Goal: Task Accomplishment & Management: Use online tool/utility

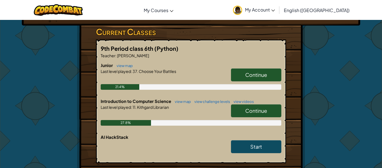
scroll to position [90, 0]
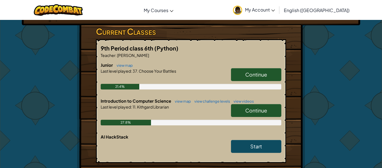
click at [258, 111] on span "Continue" at bounding box center [257, 110] width 22 height 6
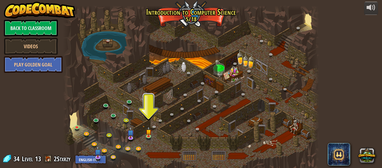
click at [258, 111] on div at bounding box center [191, 90] width 256 height 168
click at [148, 137] on link at bounding box center [149, 135] width 11 height 11
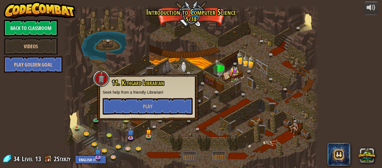
click at [144, 96] on div "11. Kithgard Librarian Seek help from a friendly Librarian! Play" at bounding box center [148, 97] width 90 height 36
click at [149, 106] on span "Play" at bounding box center [148, 106] width 10 height 7
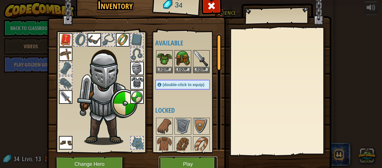
click at [196, 166] on button "Play" at bounding box center [188, 163] width 59 height 15
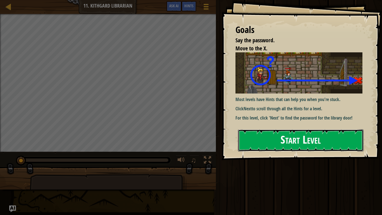
click at [333, 147] on button "Start Level" at bounding box center [301, 140] width 126 height 22
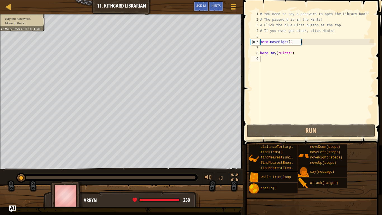
click at [329, 144] on div "distanceTo(target) findItems() findNearest(units) findNearestEnemy() findNeares…" at bounding box center [314, 169] width 130 height 50
click at [311, 51] on div "# You need to say a password to open the Library Door! # The password is in the…" at bounding box center [316, 72] width 115 height 123
click at [306, 40] on div "# You need to say a password to open the Library Door! # The password is in the…" at bounding box center [316, 72] width 115 height 123
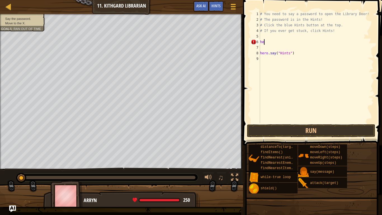
type textarea "h"
type textarea "# If you ever get stuck, click Hints!"
click at [271, 38] on div "# You need to say a password to open the Library Door! # The password is in the…" at bounding box center [316, 72] width 115 height 123
type textarea "# If you ever get stuck, click Hints!"
click at [265, 44] on div "# You need to say a password to open the Library Door! # The password is in the…" at bounding box center [316, 72] width 115 height 123
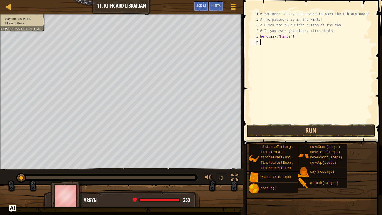
scroll to position [3, 0]
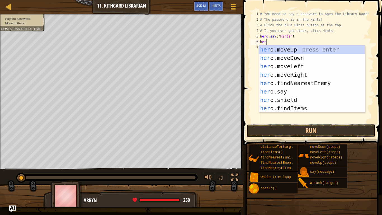
type textarea "hero"
click at [307, 76] on div "hero .moveUp press enter hero .moveDown press enter hero .moveLeft press enter …" at bounding box center [312, 87] width 106 height 84
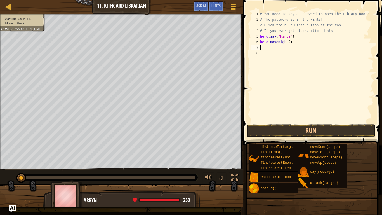
scroll to position [3, 0]
click at [291, 43] on div "# You need to say a password to open the Library Door! # The password is in the…" at bounding box center [316, 72] width 115 height 123
click at [290, 43] on div "# You need to say a password to open the Library Door! # The password is in the…" at bounding box center [316, 72] width 115 height 123
click at [293, 130] on button "Run" at bounding box center [311, 130] width 128 height 13
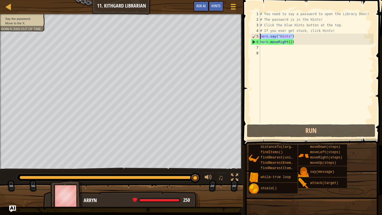
drag, startPoint x: 298, startPoint y: 35, endPoint x: 256, endPoint y: 36, distance: 42.8
click at [256, 36] on div "hero.moveRight(2) 1 2 3 4 5 6 7 8 # You need to say a password to open the Libr…" at bounding box center [312, 67] width 124 height 112
type textarea "]"
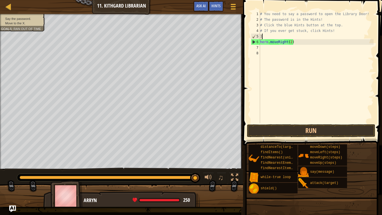
scroll to position [3, 0]
click at [265, 44] on div "# You need to say a password to open the Library Door! # The password is in the…" at bounding box center [316, 72] width 115 height 123
type textarea "hero.moveRight(2)"
click at [264, 50] on div "# You need to say a password to open the Library Door! # The password is in the…" at bounding box center [316, 72] width 115 height 123
click at [264, 48] on div "# You need to say a password to open the Library Door! # The password is in the…" at bounding box center [316, 72] width 115 height 123
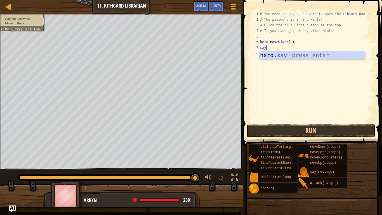
scroll to position [3, 1]
click at [288, 54] on div "hero. say press enter" at bounding box center [312, 63] width 106 height 25
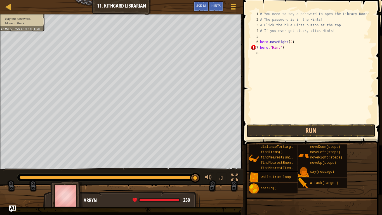
scroll to position [3, 3]
type textarea "hero."Hints")"
click at [268, 128] on button "Run" at bounding box center [311, 130] width 128 height 13
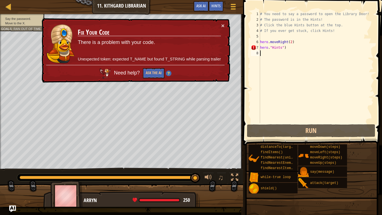
click at [279, 50] on div "# You need to say a password to open the Library Door! # The password is in the…" at bounding box center [316, 72] width 115 height 123
click at [282, 49] on div "# You need to say a password to open the Library Door! # The password is in the…" at bounding box center [316, 72] width 115 height 123
click at [149, 73] on button "Ask the AI" at bounding box center [154, 73] width 22 height 10
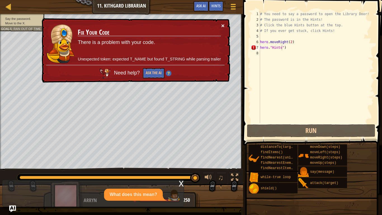
click at [223, 27] on button "×" at bounding box center [222, 26] width 3 height 6
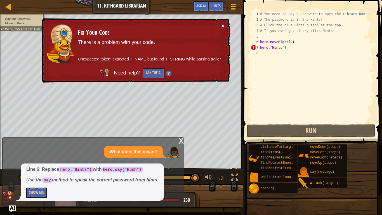
click at [222, 27] on button "×" at bounding box center [222, 26] width 3 height 6
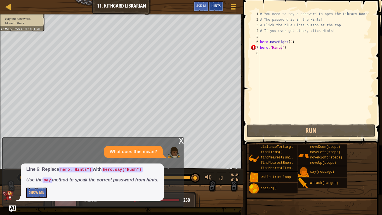
click at [218, 7] on span "Hints" at bounding box center [216, 5] width 9 height 5
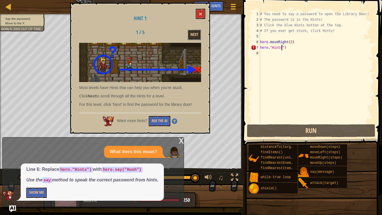
click at [190, 39] on button "Next" at bounding box center [194, 35] width 13 height 10
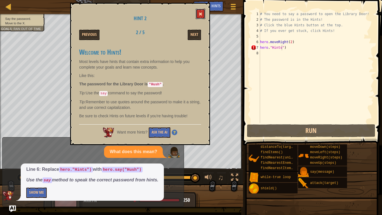
click at [200, 16] on button at bounding box center [201, 14] width 10 height 10
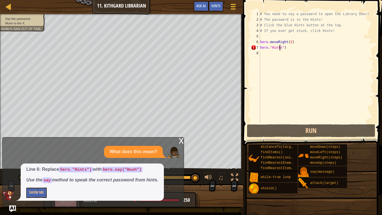
click at [281, 49] on div "# You need to say a password to open the Library Door! # The password is in the…" at bounding box center [316, 72] width 115 height 123
click at [282, 49] on div "# You need to say a password to open the Library Door! # The password is in the…" at bounding box center [316, 72] width 115 height 123
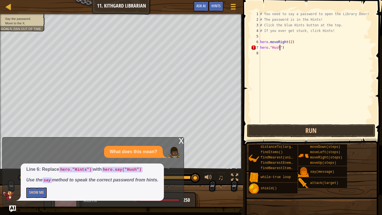
scroll to position [3, 3]
click at [279, 128] on button "Run" at bounding box center [311, 130] width 128 height 13
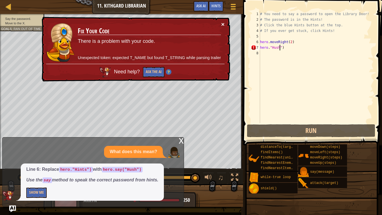
click at [224, 24] on button "×" at bounding box center [222, 24] width 3 height 6
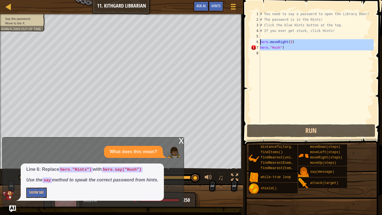
drag, startPoint x: 300, startPoint y: 51, endPoint x: 260, endPoint y: 43, distance: 41.1
click at [260, 43] on div "hero."Hush") 1 2 3 4 5 6 7 8 # You need to say a password to open the Library D…" at bounding box center [312, 67] width 124 height 112
type textarea "hero.moveRight(2) hero."Hush")"
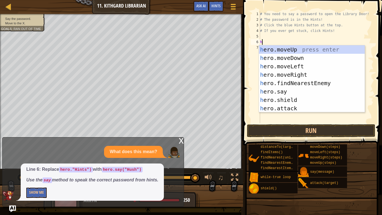
type textarea "her"
click at [289, 72] on div "her o.moveUp press enter her o.moveDown press enter her o.moveLeft press enter …" at bounding box center [312, 87] width 106 height 84
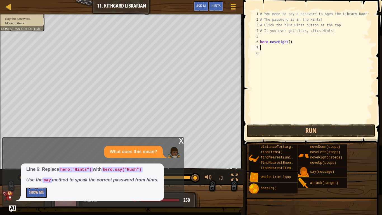
click at [290, 43] on div "# You need to say a password to open the Library Door! # The password is in the…" at bounding box center [316, 72] width 115 height 123
type textarea "hero.moveRight(2)"
click at [280, 128] on button "Run" at bounding box center [311, 130] width 128 height 13
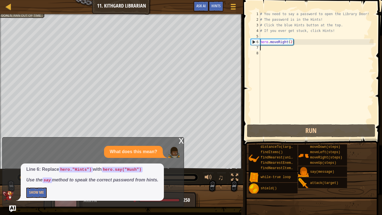
click at [271, 48] on div "# You need to say a password to open the Library Door! # The password is in the…" at bounding box center [316, 72] width 115 height 123
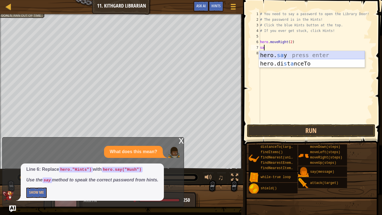
click at [282, 53] on div "hero. sa y press enter hero.di s t a nceTo press enter" at bounding box center [312, 68] width 106 height 34
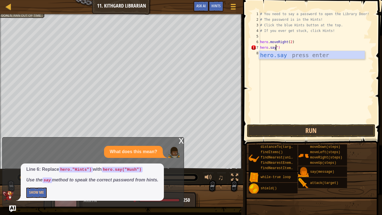
scroll to position [3, 2]
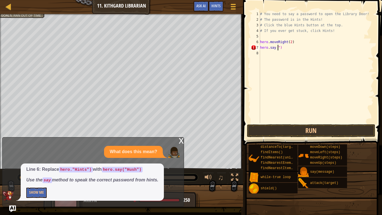
click at [289, 49] on div "# You need to say a password to open the Library Door! # The password is in the…" at bounding box center [316, 72] width 115 height 123
type textarea "h"
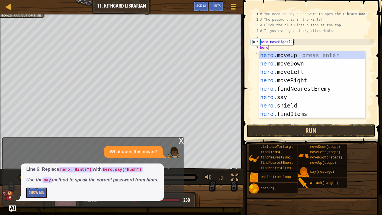
scroll to position [3, 1]
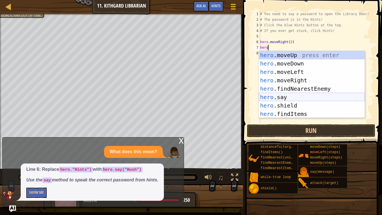
click at [278, 95] on div "hero .moveUp press enter hero .moveDown press enter hero .moveLeft press enter …" at bounding box center [312, 93] width 106 height 84
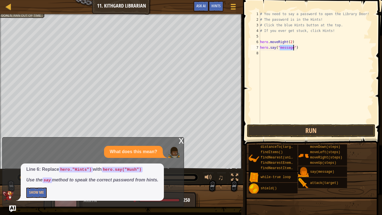
click at [291, 49] on div "# You need to say a password to open the Library Door! # The password is in the…" at bounding box center [316, 67] width 115 height 112
click at [293, 50] on div "# You need to say a password to open the Library Door! # The password is in the…" at bounding box center [316, 72] width 115 height 123
click at [303, 132] on button "Run" at bounding box center [311, 130] width 128 height 13
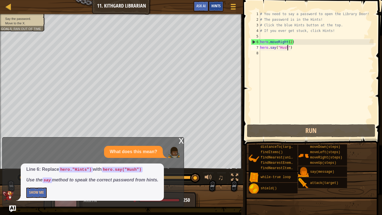
click at [210, 9] on div "Hints" at bounding box center [216, 6] width 15 height 10
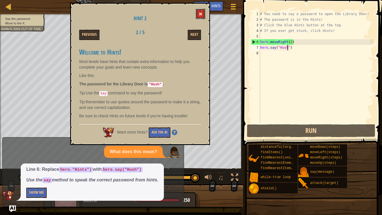
click at [202, 13] on span at bounding box center [201, 14] width 4 height 4
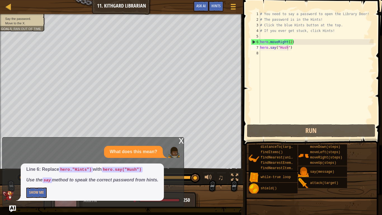
click at [287, 49] on div "# You need to say a password to open the Library Door! # The password is in the…" at bounding box center [316, 72] width 115 height 123
click at [288, 49] on div "# You need to say a password to open the Library Door! # The password is in the…" at bounding box center [316, 72] width 115 height 123
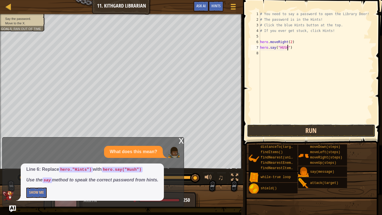
click at [279, 133] on button "Run" at bounding box center [311, 130] width 128 height 13
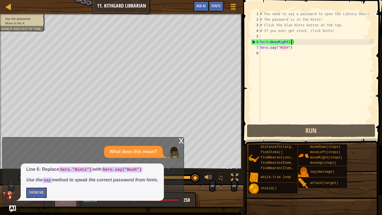
click at [292, 43] on div "# You need to say a password to open the Library Door! # The password is in the…" at bounding box center [316, 72] width 115 height 123
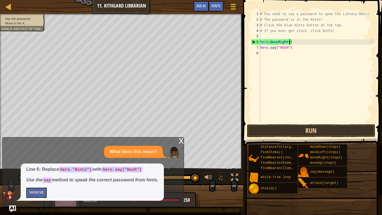
type textarea "hero.moveRight(1)"
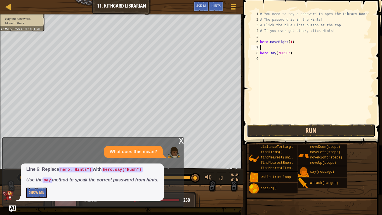
click at [281, 133] on button "Run" at bounding box center [311, 130] width 128 height 13
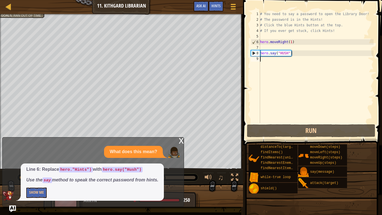
click at [283, 61] on div "# You need to say a password to open the Library Door! # The password is in the…" at bounding box center [316, 72] width 115 height 123
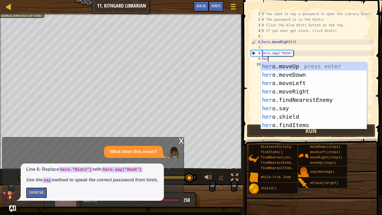
type textarea "hero"
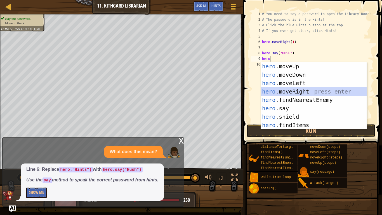
click at [298, 92] on div "hero .moveUp press enter hero .moveDown press enter hero .moveLeft press enter …" at bounding box center [314, 104] width 106 height 84
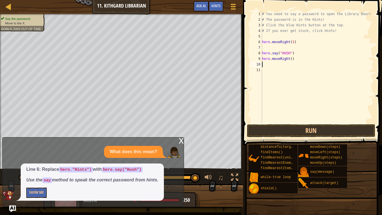
click at [291, 60] on div "# You need to say a password to open the Library Door! # The password is in the…" at bounding box center [317, 72] width 113 height 123
type textarea "hero.moveRight(1)"
click at [317, 126] on button "Run" at bounding box center [311, 130] width 128 height 13
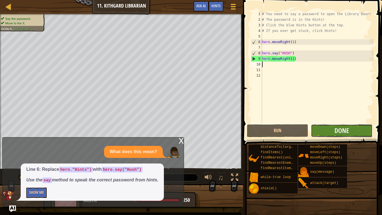
click at [318, 127] on button "Done" at bounding box center [341, 130] width 61 height 13
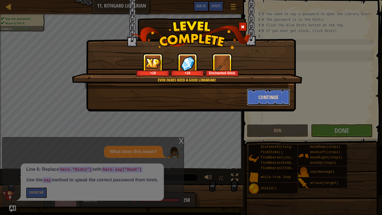
click at [277, 102] on button "Continue" at bounding box center [268, 97] width 43 height 17
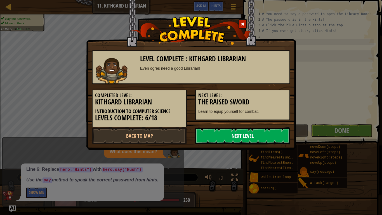
click at [279, 130] on link "Next Level" at bounding box center [242, 135] width 95 height 17
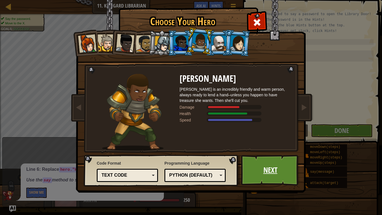
click at [264, 167] on link "Next" at bounding box center [270, 170] width 59 height 31
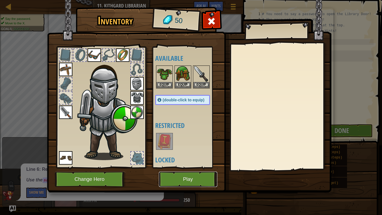
click at [194, 167] on button "Play" at bounding box center [188, 179] width 59 height 15
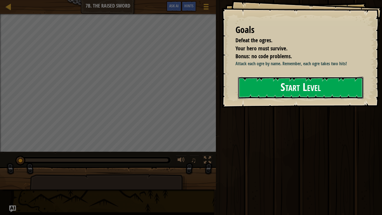
click at [256, 88] on button "Start Level" at bounding box center [301, 88] width 126 height 22
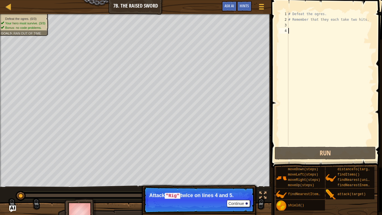
click at [302, 27] on div "# Defeat the ogres. # Remember that they each take two hits." at bounding box center [331, 84] width 87 height 146
click at [291, 25] on div "# Defeat the ogres. # Remember that they each take two hits." at bounding box center [331, 84] width 87 height 146
click at [296, 32] on div "# Defeat the ogres. # Remember that they each take two hits." at bounding box center [331, 84] width 87 height 146
click at [296, 26] on div "# Defeat the ogres. # Remember that they each take two hits." at bounding box center [331, 84] width 87 height 146
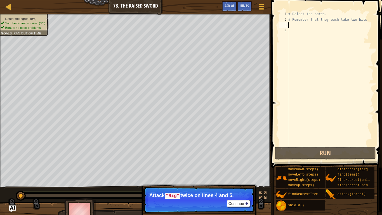
click at [341, 18] on div "# Defeat the ogres. # Remember that they each take two hits." at bounding box center [331, 84] width 87 height 146
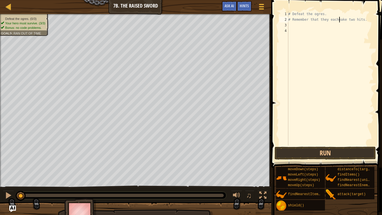
type textarea "# Remember that they eacherake two hits."
click at [334, 26] on div "# Defeat the ogres. # Remember that they eacherake two hits." at bounding box center [331, 84] width 87 height 146
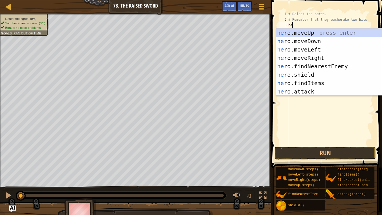
type textarea "her"
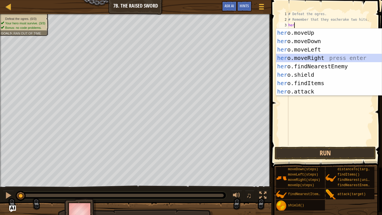
click at [321, 57] on div "her o.moveUp press enter her o.moveDown press enter her o.moveLeft press enter …" at bounding box center [329, 71] width 106 height 84
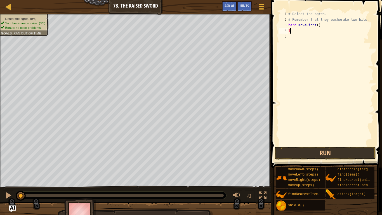
click at [316, 26] on div "# Defeat the ogres. # Remember that they eacherake two hits. hero . moveRight (…" at bounding box center [331, 84] width 87 height 146
click at [319, 26] on div "# Defeat the ogres. # Remember that they eacherake two hits. hero . moveRight (…" at bounding box center [331, 84] width 87 height 146
type textarea "hero.moveRight(1)"
click at [302, 34] on div "# Defeat the ogres. # Remember that they eacherake two hits. hero . moveRight (…" at bounding box center [331, 84] width 87 height 146
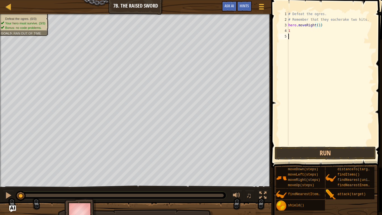
scroll to position [3, 0]
click at [303, 33] on div "# Defeat the ogres. # Remember that they eacherake two hits. hero . moveRight (…" at bounding box center [331, 84] width 87 height 146
type textarea "1"
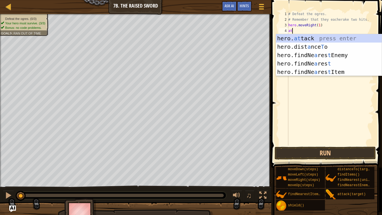
scroll to position [3, 1]
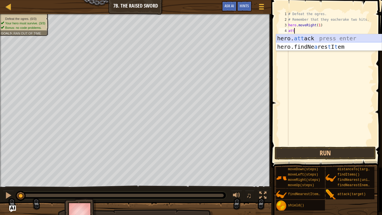
click at [320, 40] on div "hero. att ack press enter hero.findNe a res t I t em press enter" at bounding box center [329, 51] width 106 height 34
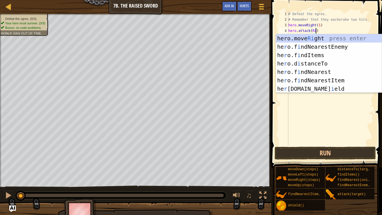
type textarea "hero.attack(Rig)"
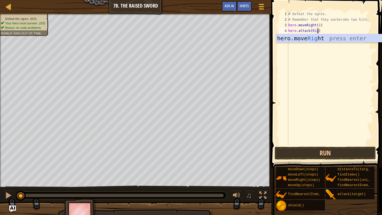
scroll to position [3, 4]
click at [328, 32] on div "# Defeat the ogres. # Remember that they eacherake two hits. hero . moveRight (…" at bounding box center [331, 84] width 87 height 146
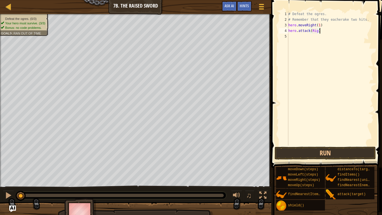
click at [295, 38] on div "# Defeat the ogres. # Remember that they eacherake two hits. hero . moveRight (…" at bounding box center [331, 84] width 87 height 146
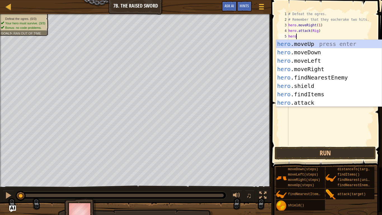
scroll to position [3, 1]
click at [300, 103] on div "hero .moveUp press enter hero .moveDown press enter hero .moveLeft press enter …" at bounding box center [329, 82] width 106 height 84
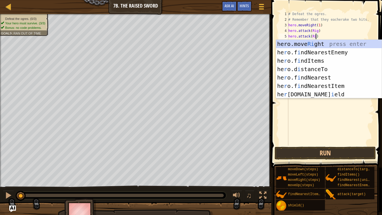
type textarea "hero.attack(Rig)"
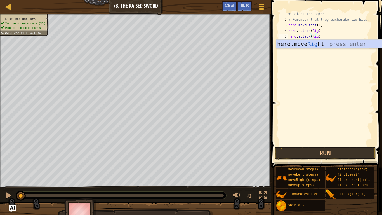
scroll to position [3, 4]
click at [327, 59] on div "# Defeat the ogres. # Remember that they eacherake two hits. hero . moveRight (…" at bounding box center [331, 84] width 87 height 146
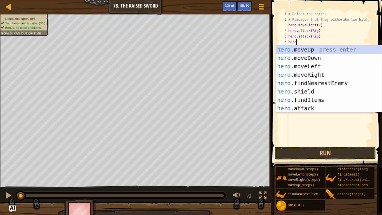
scroll to position [3, 1]
click at [293, 109] on div "hero .moveUp press enter hero .moveDown press enter hero .moveLeft press enter …" at bounding box center [329, 87] width 106 height 84
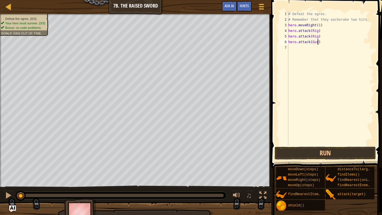
type textarea "hero.attack(Gurt)"
click at [301, 48] on div "# Defeat the ogres. # Remember that they eacherake two hits. hero . moveRight (…" at bounding box center [331, 84] width 87 height 146
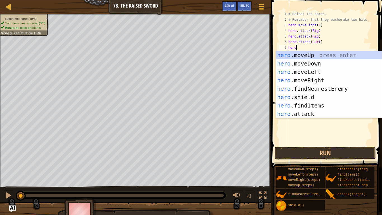
scroll to position [3, 1]
click at [310, 113] on div "hero .moveUp press enter hero .moveDown press enter hero .moveLeft press enter …" at bounding box center [329, 93] width 106 height 84
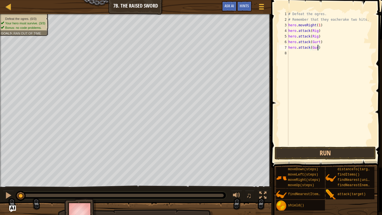
type textarea "hero.attack(Gurt)"
click at [313, 53] on div "# Defeat the ogres. # Remember that they eacherake two hits. hero . moveRight (…" at bounding box center [331, 84] width 87 height 146
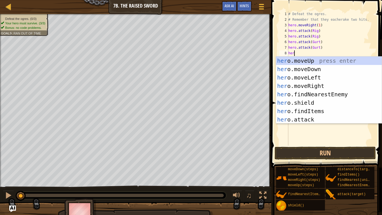
scroll to position [3, 1]
click at [325, 120] on div "hero .moveUp press enter hero .moveDown press enter hero .moveLeft press enter …" at bounding box center [329, 99] width 106 height 84
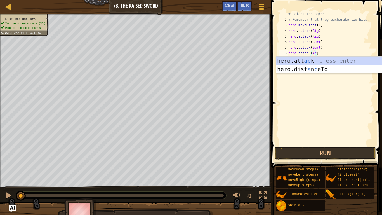
type textarea "hero.attack(Ack)"
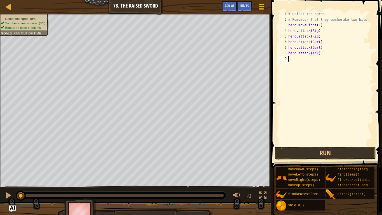
click at [323, 71] on div "# Defeat the ogres. # Remember that they eacherake two hits. hero . moveRight (…" at bounding box center [331, 84] width 87 height 146
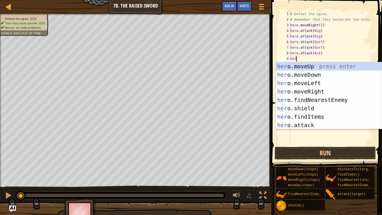
scroll to position [3, 1]
click at [325, 124] on div "hero .moveUp press enter hero .moveDown press enter hero .moveLeft press enter …" at bounding box center [329, 104] width 106 height 84
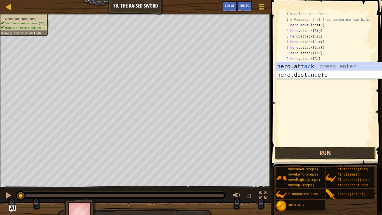
scroll to position [3, 4]
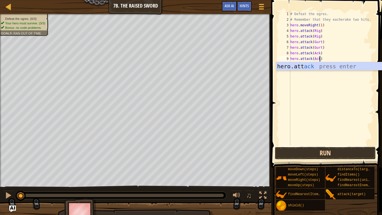
click at [303, 155] on button "Run" at bounding box center [325, 153] width 101 height 13
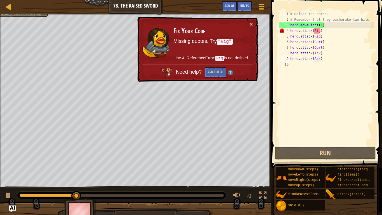
click at [249, 25] on td "Fix Your Code Missing quotes. Try "Rig" Line 4: ReferenceError: Rig is not defi…" at bounding box center [211, 42] width 76 height 43
click at [320, 31] on div "# Defeat the ogres. # Remember that they eacherake two hits. hero . moveRight (…" at bounding box center [331, 84] width 85 height 146
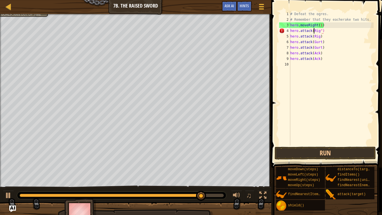
click at [314, 32] on div "# Defeat the ogres. # Remember that they eacherake two hits. hero . moveRight (…" at bounding box center [331, 84] width 85 height 146
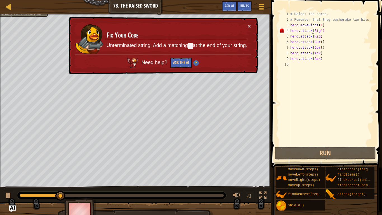
scroll to position [3, 4]
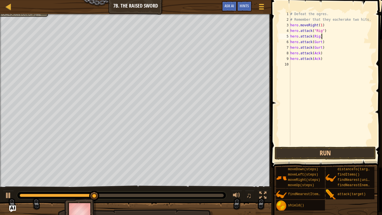
click at [321, 38] on div "# Defeat the ogres. # Remember that they eacherake two hits. hero . moveRight (…" at bounding box center [331, 84] width 85 height 146
click at [320, 38] on div "# Defeat the ogres. # Remember that they eacherake two hits. hero . moveRight (…" at bounding box center [331, 84] width 85 height 146
click at [314, 37] on div "# Defeat the ogres. # Remember that they eacherake two hits. hero . moveRight (…" at bounding box center [331, 84] width 85 height 146
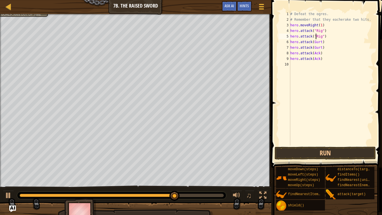
click at [323, 45] on div "# Defeat the ogres. # Remember that they eacherake two hits. hero . moveRight (…" at bounding box center [331, 84] width 85 height 146
click at [322, 43] on div "# Defeat the ogres. # Remember that they eacherake two hits. hero . moveRight (…" at bounding box center [331, 84] width 85 height 146
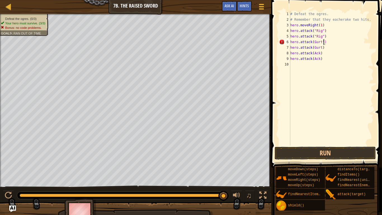
click at [314, 42] on div "# Defeat the ogres. # Remember that they eacherake two hits. hero . moveRight (…" at bounding box center [331, 84] width 85 height 146
click at [322, 48] on div "# Defeat the ogres. # Remember that they eacherake two hits. hero . moveRight (…" at bounding box center [331, 84] width 85 height 146
click at [314, 48] on div "# Defeat the ogres. # Remember that they eacherake two hits. hero . moveRight (…" at bounding box center [331, 84] width 85 height 146
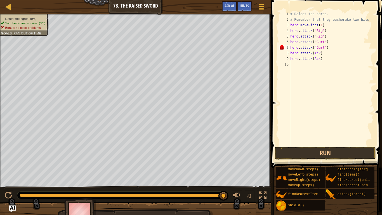
scroll to position [3, 4]
click at [320, 54] on div "# Defeat the ogres. # Remember that they eacherake two hits. hero . moveRight (…" at bounding box center [331, 84] width 85 height 146
click at [315, 54] on div "# Defeat the ogres. # Remember that they eacherake two hits. hero . moveRight (…" at bounding box center [331, 84] width 85 height 146
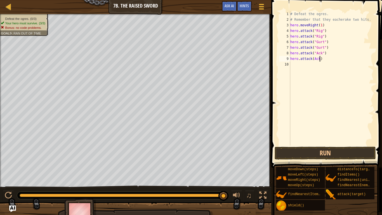
click at [321, 59] on div "# Defeat the ogres. # Remember that they eacherake two hits. hero . moveRight (…" at bounding box center [331, 84] width 85 height 146
click at [315, 58] on div "# Defeat the ogres. # Remember that they eacherake two hits. hero . moveRight (…" at bounding box center [331, 84] width 85 height 146
type textarea "hero.attack("Ack")"
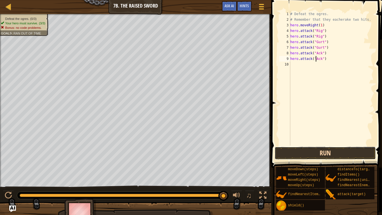
click at [313, 152] on button "Run" at bounding box center [325, 153] width 101 height 13
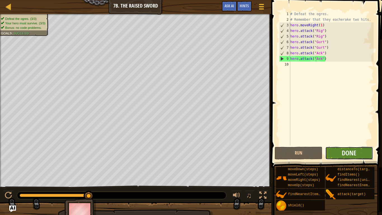
click at [340, 152] on button "Done" at bounding box center [350, 153] width 48 height 13
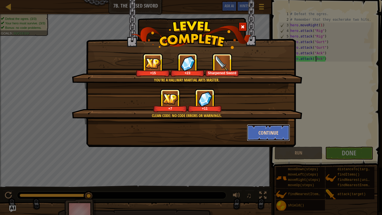
click at [278, 134] on button "Continue" at bounding box center [268, 132] width 43 height 17
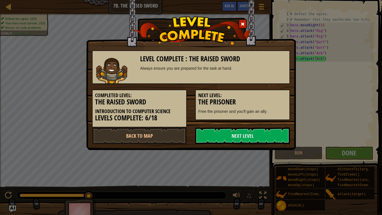
click at [278, 134] on link "Next Level" at bounding box center [242, 135] width 95 height 17
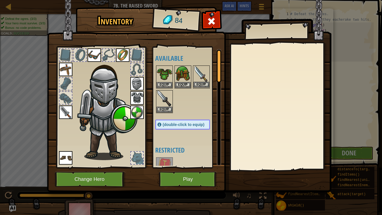
click at [204, 78] on img at bounding box center [202, 74] width 16 height 16
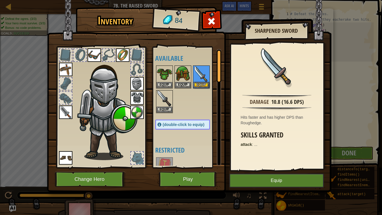
click at [63, 116] on img at bounding box center [65, 112] width 13 height 13
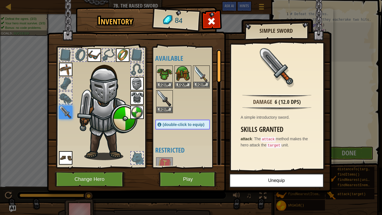
click at [198, 73] on img at bounding box center [202, 74] width 16 height 16
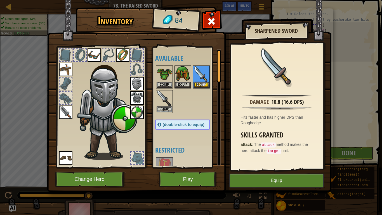
click at [156, 99] on div "Equip" at bounding box center [164, 101] width 17 height 23
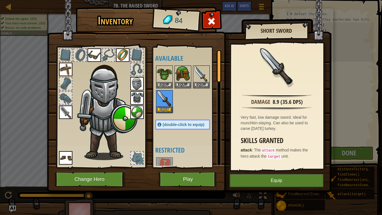
click at [65, 112] on img at bounding box center [65, 112] width 13 height 13
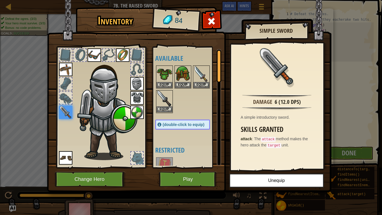
click at [164, 95] on img at bounding box center [165, 99] width 16 height 16
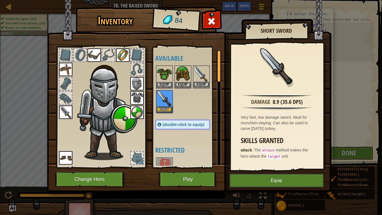
click at [204, 71] on img at bounding box center [202, 74] width 16 height 16
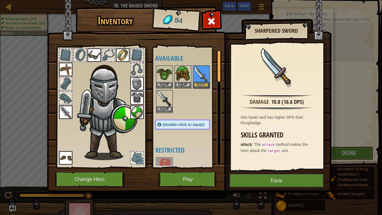
click at [163, 101] on img at bounding box center [165, 99] width 16 height 16
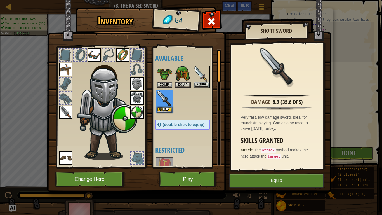
click at [199, 70] on img at bounding box center [202, 74] width 16 height 16
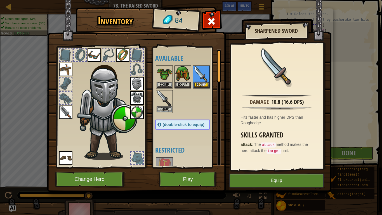
click at [160, 99] on img at bounding box center [165, 99] width 16 height 16
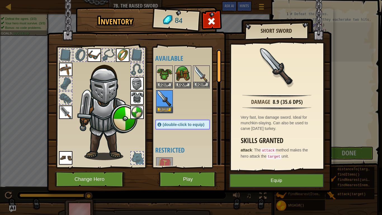
click at [202, 70] on img at bounding box center [202, 74] width 16 height 16
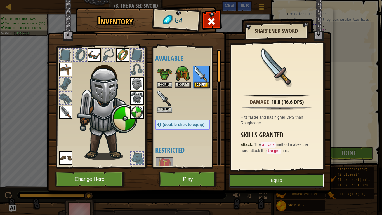
click at [247, 167] on button "Equip" at bounding box center [277, 181] width 95 height 14
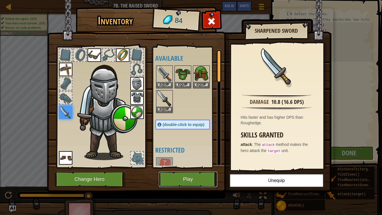
click at [186, 167] on button "Play" at bounding box center [188, 179] width 59 height 15
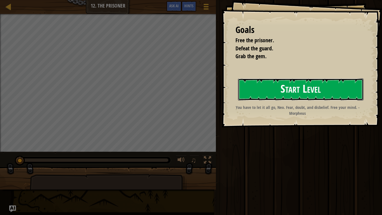
click at [308, 83] on button "Start Level" at bounding box center [301, 89] width 126 height 22
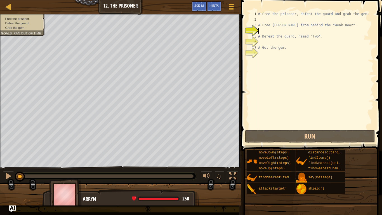
click at [301, 21] on div "# Free the prisoner, defeat the guard and grab the gem. # Free [PERSON_NAME] fr…" at bounding box center [315, 75] width 117 height 129
click at [276, 16] on div "# Free the prisoner, defeat the guard and grab the gem. # Free [PERSON_NAME] fr…" at bounding box center [315, 75] width 117 height 129
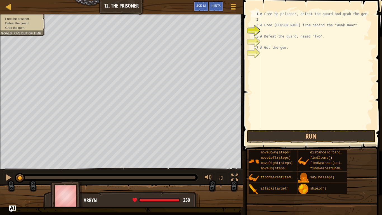
click at [272, 23] on div "# Free te prisoner, defeat the guard and grab the gem. # Free [PERSON_NAME] fro…" at bounding box center [316, 75] width 115 height 129
type textarea "# Free [PERSON_NAME] from behind the "Weak Door"."
click at [273, 20] on div "# Free te prisoner, defeat the guard and grab the gem. # Free [PERSON_NAME] fro…" at bounding box center [316, 75] width 115 height 129
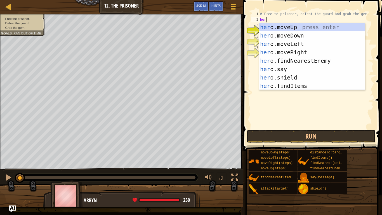
type textarea "hero"
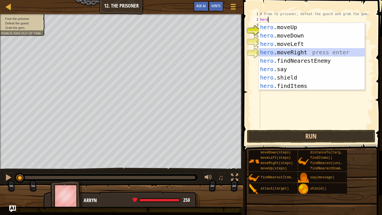
click at [303, 52] on div "hero .moveUp press enter hero .moveDown press enter hero .moveLeft press enter …" at bounding box center [312, 65] width 106 height 84
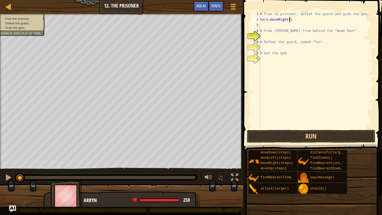
click at [290, 20] on div "# Free te prisoner, defeat the guard and grab the gem. hero . moveRight ( ) # F…" at bounding box center [316, 75] width 115 height 129
type textarea "hero.moveRight(4)"
click at [274, 26] on div "# Free te prisoner, defeat the guard and grab the gem. hero . moveRight ( 4 ) #…" at bounding box center [316, 75] width 115 height 129
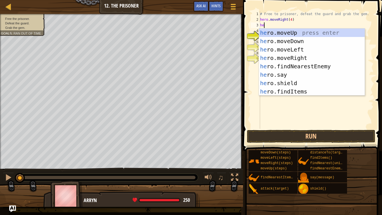
type textarea "hero"
click at [293, 40] on div "hero .moveUp press enter hero .moveDown press enter hero .moveLeft press enter …" at bounding box center [312, 71] width 106 height 84
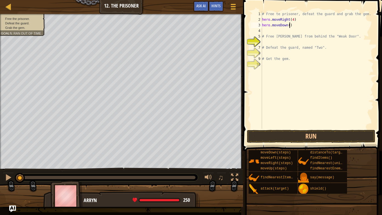
click at [290, 25] on div "# Free te prisoner, defeat the guard and grab the gem. hero . moveRight ( 4 ) h…" at bounding box center [317, 75] width 113 height 129
type textarea "hero.moveDown(4)"
click at [282, 31] on div "# Free te prisoner, defeat the guard and grab the gem. hero . moveRight ( 4 ) h…" at bounding box center [317, 75] width 113 height 129
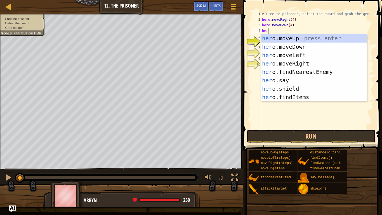
type textarea "hero"
click at [281, 56] on div "hero .moveUp press enter hero .moveDown press enter hero .moveLeft press enter …" at bounding box center [314, 76] width 106 height 84
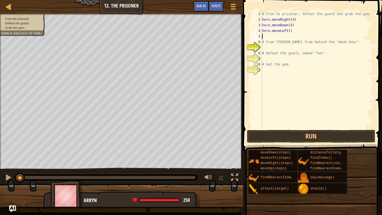
click at [290, 34] on div "# Free te prisoner, defeat the guard and grab the gem. hero . moveRight ( 4 ) h…" at bounding box center [317, 75] width 113 height 129
click at [290, 33] on div "# Free te prisoner, defeat the guard and grab the gem. hero . moveRight ( 4 ) h…" at bounding box center [317, 75] width 113 height 129
click at [318, 136] on button "Run" at bounding box center [311, 136] width 128 height 13
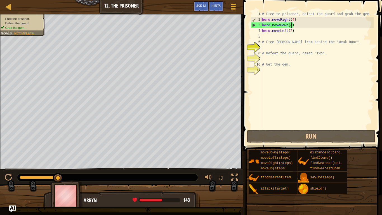
click at [293, 26] on div "# Free te prisoner, defeat the guard and grab the gem. hero . moveRight ( 4 ) h…" at bounding box center [317, 75] width 113 height 129
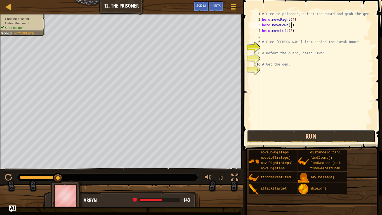
click at [321, 133] on button "Run" at bounding box center [311, 136] width 128 height 13
type textarea "hero.moveDown(3)"
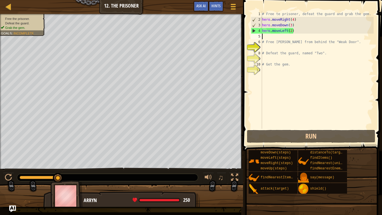
click at [265, 38] on div "# Free te prisoner, defeat the guard and grab the gem. hero . moveRight ( 4 ) h…" at bounding box center [317, 75] width 113 height 129
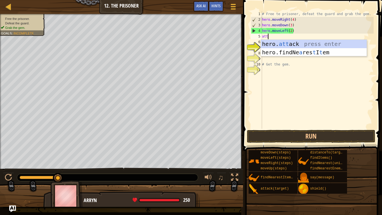
scroll to position [3, 1]
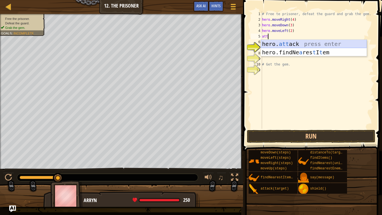
click at [288, 44] on div "hero. att ack press enter hero.findNe a res t I t em press enter" at bounding box center [314, 57] width 106 height 34
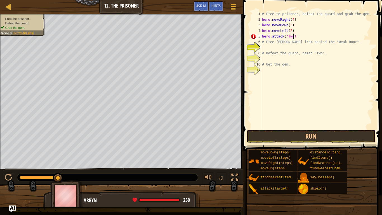
scroll to position [3, 5]
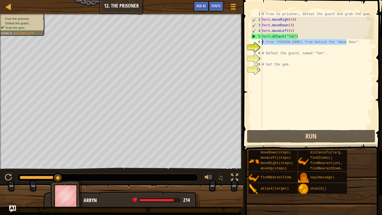
drag, startPoint x: 348, startPoint y: 42, endPoint x: 260, endPoint y: 40, distance: 87.4
click at [260, 40] on div "hero.attack("Two") 1 2 3 4 5 6 7 8 9 10 11 # Free te prisoner, defeat the guard…" at bounding box center [312, 70] width 124 height 118
type textarea "# Free [PERSON_NAME] from behind the "Weak Door"."
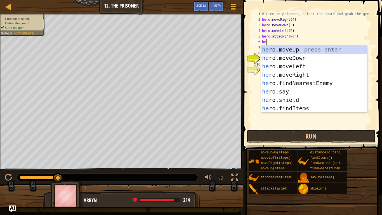
scroll to position [3, 0]
type textarea "h"
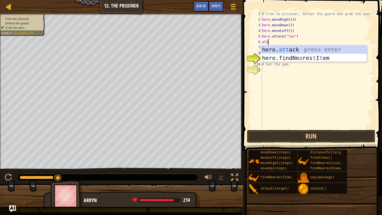
scroll to position [3, 1]
click at [300, 50] on div "hero. att ack press enter hero.findNe a res t I t em press enter" at bounding box center [314, 62] width 106 height 34
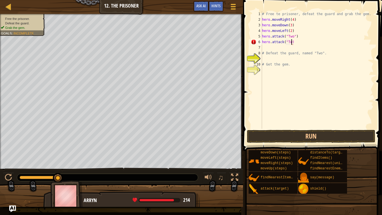
scroll to position [3, 4]
type textarea "hero.attack("Two")"
click at [276, 47] on div "# Free te prisoner, defeat the guard and grab the gem. hero . moveRight ( 4 ) h…" at bounding box center [317, 75] width 113 height 129
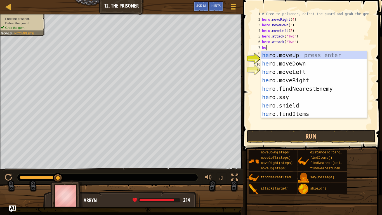
scroll to position [3, 0]
type textarea "h"
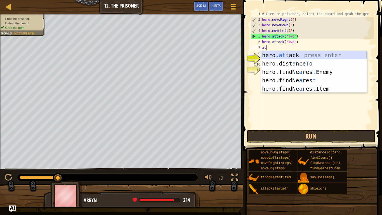
click at [303, 53] on div "hero. at tack press enter hero.dist a nce T o press enter hero.findNe a res t E…" at bounding box center [314, 80] width 106 height 59
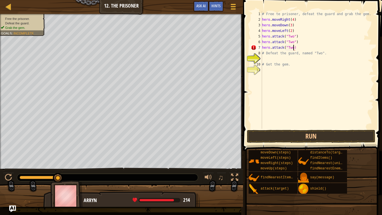
scroll to position [3, 5]
click at [298, 136] on button "Run" at bounding box center [311, 136] width 128 height 13
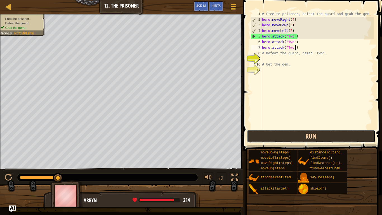
click at [291, 140] on button "Run" at bounding box center [311, 136] width 128 height 13
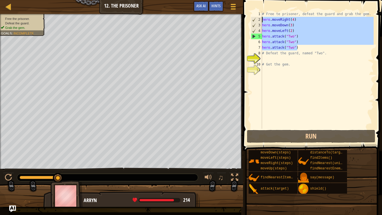
drag, startPoint x: 299, startPoint y: 49, endPoint x: 260, endPoint y: 22, distance: 47.7
click at [260, 22] on div "hero.attack("Two") 1 2 3 4 5 6 7 8 9 10 11 # Free te prisoner, defeat the guard…" at bounding box center [312, 70] width 124 height 118
type textarea "hero.moveRight(4) hero.moveDown(3)"
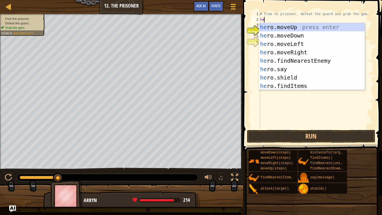
type textarea "hero"
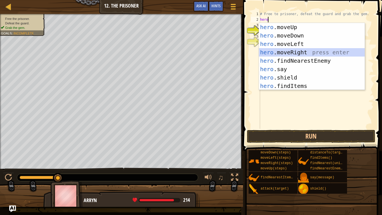
click at [284, 48] on div "hero .moveUp press enter hero .moveDown press enter hero .moveLeft press enter …" at bounding box center [312, 65] width 106 height 84
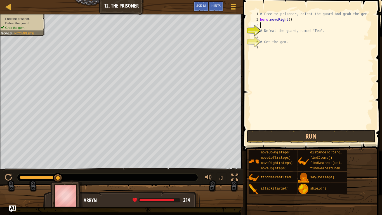
type textarea "2"
click at [290, 21] on div "# Free te prisoner, defeat the guard and grab the gem. hero . moveRight ( ) # D…" at bounding box center [316, 75] width 115 height 129
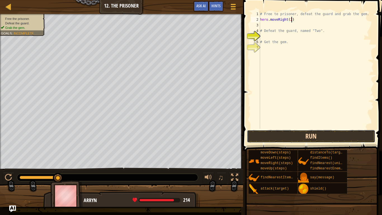
click at [294, 132] on button "Run" at bounding box center [311, 136] width 128 height 13
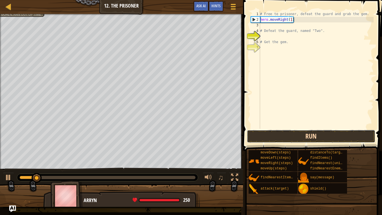
click at [258, 131] on button "Run" at bounding box center [311, 136] width 128 height 13
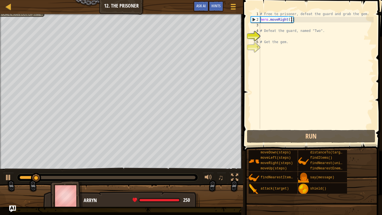
click at [276, 28] on div "# Free te prisoner, defeat the guard and grab the gem. hero . moveRight ( 1 ) #…" at bounding box center [316, 75] width 115 height 129
type textarea "# Defeat the guard, named "Two"."
click at [275, 24] on div "# Free te prisoner, defeat the guard and grab the gem. hero . moveRight ( 1 ) #…" at bounding box center [316, 75] width 115 height 129
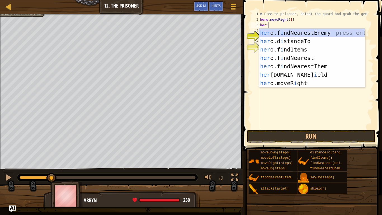
type textarea "her"
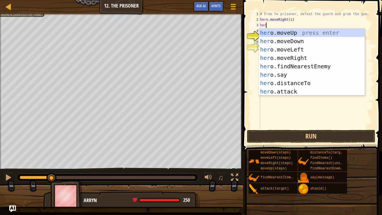
scroll to position [3, 1]
click at [303, 42] on div "her o.moveUp press enter her o.moveDown press enter her o.moveLeft press enter …" at bounding box center [312, 71] width 106 height 84
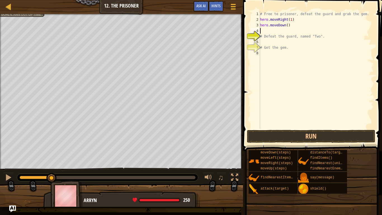
scroll to position [3, 0]
click at [287, 27] on div "# Free te prisoner, defeat the guard and grab the gem. hero . moveRight ( 1 ) h…" at bounding box center [316, 75] width 115 height 129
type textarea "hero.moveDown(2)"
click at [282, 33] on div "# Free te prisoner, defeat the guard and grab the gem. hero . moveRight ( 1 ) h…" at bounding box center [316, 75] width 115 height 129
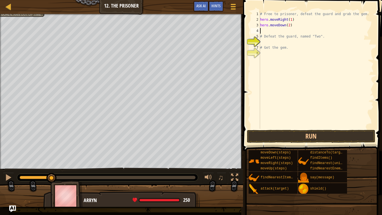
scroll to position [3, 0]
click at [314, 135] on button "Run" at bounding box center [311, 136] width 128 height 13
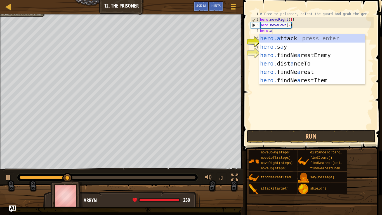
scroll to position [3, 2]
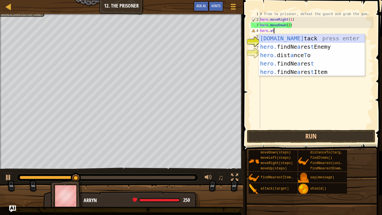
click at [309, 38] on div "[DOMAIN_NAME] tack press enter hero. findNe a res t Enemy press enter hero. dis…" at bounding box center [312, 63] width 106 height 59
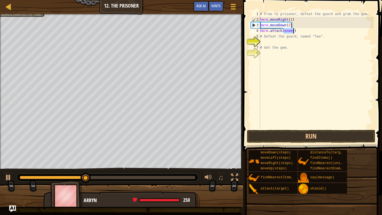
type textarea "hero.attack()"
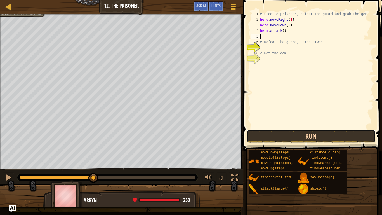
click at [275, 137] on button "Run" at bounding box center [311, 136] width 128 height 13
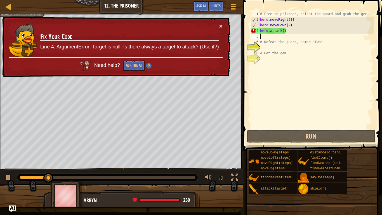
click at [222, 26] on button "×" at bounding box center [220, 26] width 3 height 6
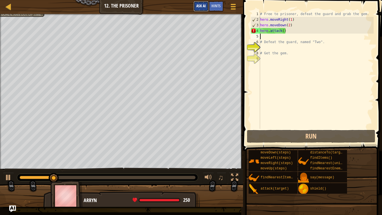
click at [200, 8] on span "Ask AI" at bounding box center [202, 5] width 10 height 5
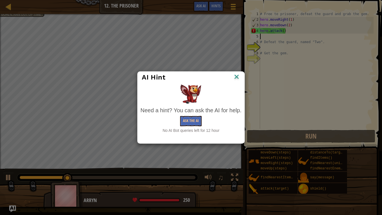
click at [238, 80] on img at bounding box center [236, 77] width 7 height 8
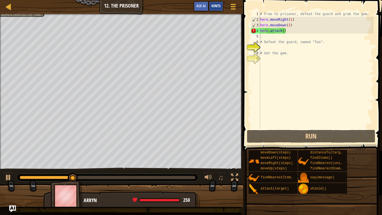
click at [220, 5] on span "Hints" at bounding box center [216, 5] width 9 height 5
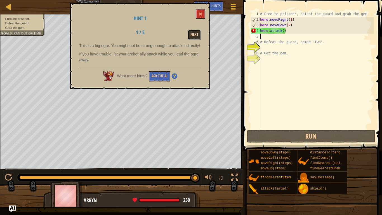
click at [195, 31] on button "Next" at bounding box center [194, 35] width 13 height 10
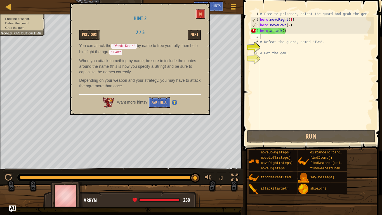
click at [285, 32] on div "# Free te prisoner, defeat the guard and grab the gem. hero . moveRight ( 1 ) h…" at bounding box center [316, 75] width 115 height 129
click at [283, 32] on div "# Free te prisoner, defeat the guard and grab the gem. hero . moveRight ( 1 ) h…" at bounding box center [316, 75] width 115 height 129
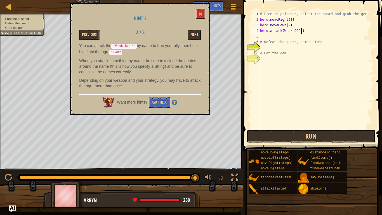
scroll to position [3, 6]
click at [270, 135] on button "Run" at bounding box center [311, 136] width 128 height 13
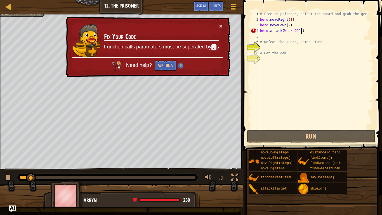
click at [221, 25] on button "×" at bounding box center [220, 26] width 3 height 6
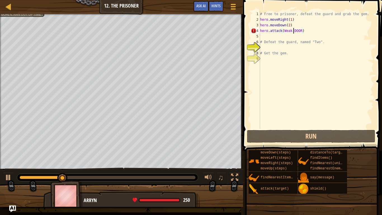
click at [293, 32] on div "# Free te prisoner, defeat the guard and grab the gem. hero . moveRight ( 1 ) h…" at bounding box center [316, 75] width 115 height 129
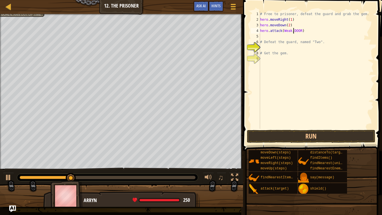
scroll to position [3, 5]
click at [270, 130] on button "Run" at bounding box center [311, 136] width 128 height 13
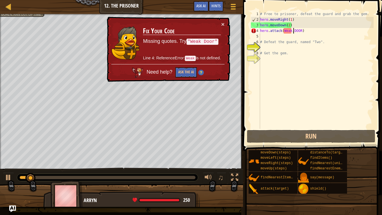
click at [289, 32] on div "# Free te prisoner, defeat the guard and grab the gem. hero . moveRight ( 1 ) h…" at bounding box center [316, 75] width 115 height 129
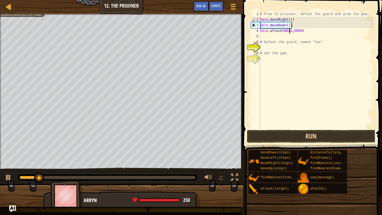
scroll to position [3, 4]
click at [294, 32] on div "# Free te prisoner, defeat the guard and grab the gem. hero . moveRight ( 1 ) h…" at bounding box center [316, 75] width 115 height 129
click at [318, 140] on button "Run" at bounding box center [311, 136] width 128 height 13
click at [299, 31] on div "# Free te prisoner, defeat the guard and grab the gem. hero . moveRight ( 1 ) h…" at bounding box center [316, 75] width 115 height 129
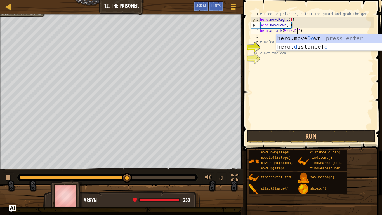
scroll to position [3, 6]
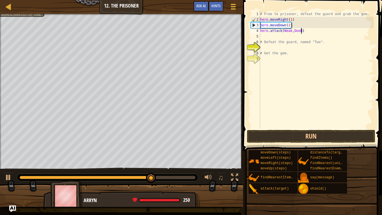
click at [301, 32] on div "# Free te prisoner, defeat the guard and grab the gem. hero . moveRight ( 1 ) h…" at bounding box center [316, 75] width 115 height 129
type textarea "hero.attack(Weak,Door)"
click at [281, 136] on button "Run" at bounding box center [311, 136] width 128 height 13
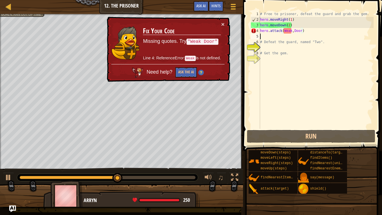
click at [293, 35] on div "# Free te prisoner, defeat the guard and grab the gem. hero . moveRight ( 1 ) h…" at bounding box center [316, 75] width 115 height 129
click at [293, 32] on div "# Free te prisoner, defeat the guard and grab the gem. hero . moveRight ( 1 ) h…" at bounding box center [316, 75] width 115 height 129
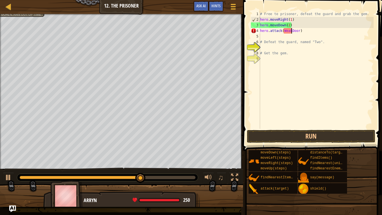
type textarea "hero.attack(Weak Door)"
click at [298, 139] on button "Run" at bounding box center [311, 136] width 128 height 13
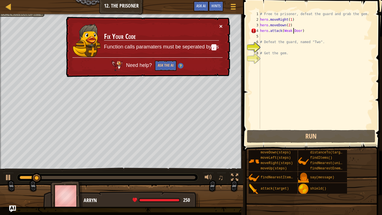
click at [222, 26] on button "×" at bounding box center [220, 26] width 3 height 6
drag, startPoint x: 307, startPoint y: 33, endPoint x: 253, endPoint y: 31, distance: 54.6
click at [253, 31] on div "hero.attack(Weak Door) 1 2 3 4 5 6 7 8 9 # Free te prisoner, defeat the guard a…" at bounding box center [312, 70] width 124 height 118
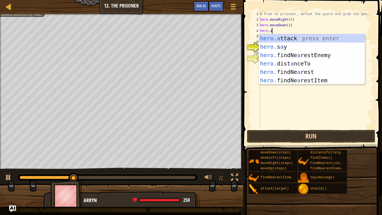
scroll to position [3, 1]
click at [276, 39] on div "hero.a ttack press enter hero. s a y press enter hero. findNe a restEnemy press…" at bounding box center [312, 67] width 106 height 67
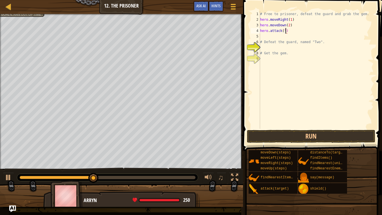
scroll to position [3, 4]
type textarea "hero.attack("Weak Door")"
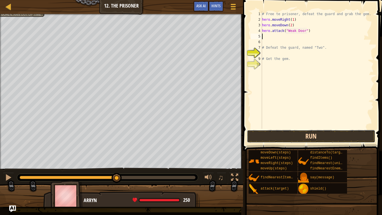
click at [273, 135] on button "Run" at bounding box center [311, 136] width 128 height 13
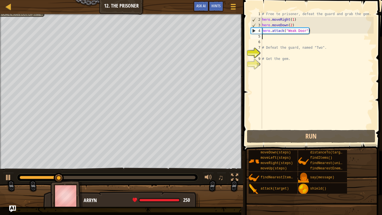
click at [281, 40] on div "# Free te prisoner, defeat the guard and grab the gem. hero . moveRight ( 1 ) h…" at bounding box center [317, 75] width 113 height 129
click at [281, 39] on div "# Free te prisoner, defeat the guard and grab the gem. hero . moveRight ( 1 ) h…" at bounding box center [317, 75] width 113 height 129
click at [281, 38] on div "# Free te prisoner, defeat the guard and grab the gem. hero . moveRight ( 1 ) h…" at bounding box center [317, 75] width 113 height 129
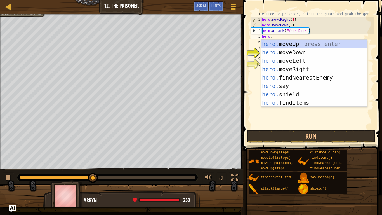
scroll to position [3, 1]
click at [218, 7] on span "Hints" at bounding box center [216, 5] width 9 height 5
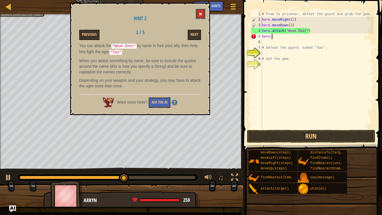
click at [199, 13] on button at bounding box center [201, 14] width 10 height 10
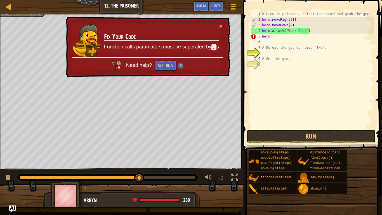
click at [278, 38] on div "# Free te prisoner, defeat the guard and grab the gem. hero . moveRight ( 1 ) h…" at bounding box center [317, 75] width 113 height 129
click at [220, 27] on button "×" at bounding box center [220, 27] width 3 height 6
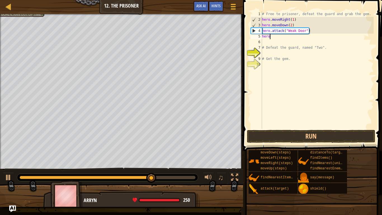
type textarea "hero."
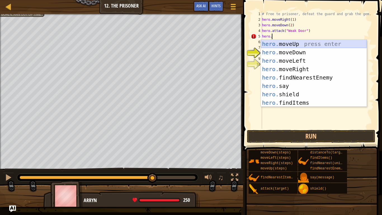
click at [295, 46] on div "hero. moveUp press enter hero. moveDown press enter hero. moveLeft press enter …" at bounding box center [314, 82] width 106 height 84
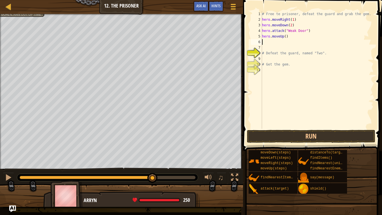
scroll to position [3, 0]
click at [285, 39] on div "# Free te prisoner, defeat the guard and grab the gem. hero . moveRight ( 1 ) h…" at bounding box center [317, 75] width 113 height 129
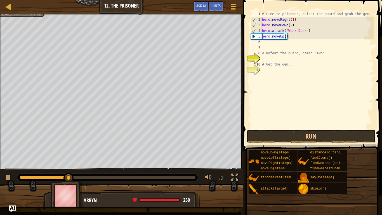
type textarea "hero.moveUp(1)"
click at [285, 42] on div "# Free te prisoner, defeat the guard and grab the gem. hero . moveRight ( 1 ) h…" at bounding box center [317, 75] width 113 height 129
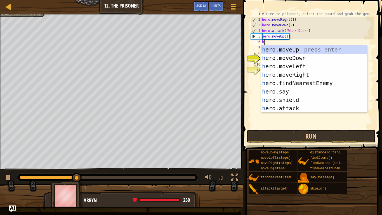
type textarea "hero"
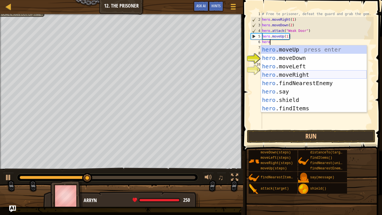
click at [299, 73] on div "hero .moveUp press enter hero .moveDown press enter hero .moveLeft press enter …" at bounding box center [314, 87] width 106 height 84
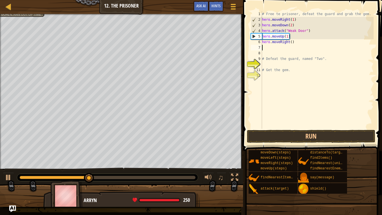
scroll to position [3, 0]
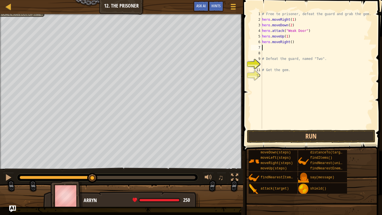
click at [291, 45] on div "# Free te prisoner, defeat the guard and grab the gem. hero . moveRight ( 1 ) h…" at bounding box center [317, 75] width 113 height 129
type textarea "3"
click at [291, 43] on div "# Free te prisoner, defeat the guard and grab the gem. hero . moveRight ( 1 ) h…" at bounding box center [317, 75] width 113 height 129
type textarea "hero.moveRight(3)"
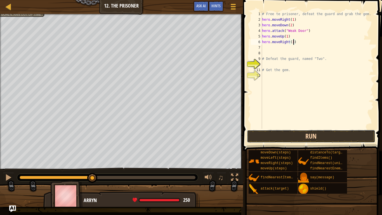
click at [296, 136] on button "Run" at bounding box center [311, 136] width 128 height 13
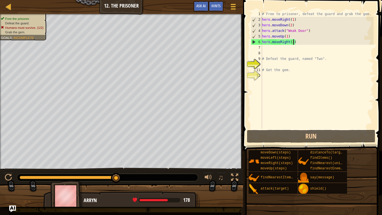
click at [296, 48] on div "# Free te prisoner, defeat the guard and grab the gem. hero . moveRight ( 1 ) h…" at bounding box center [317, 75] width 113 height 129
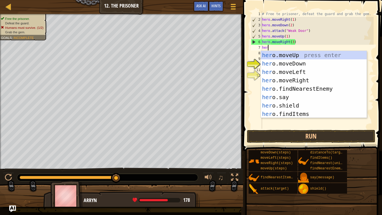
type textarea "hero"
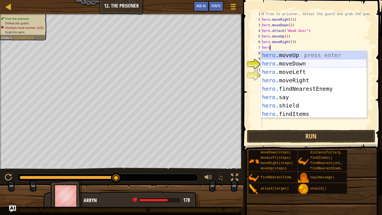
click at [302, 64] on div "hero .moveUp press enter hero .moveDown press enter hero .moveLeft press enter …" at bounding box center [314, 93] width 106 height 84
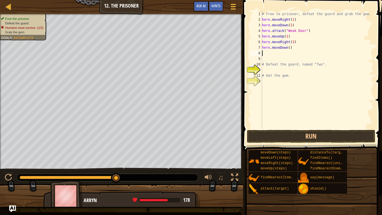
click at [290, 47] on div "# Free te prisoner, defeat the guard and grab the gem. hero . moveRight ( 1 ) h…" at bounding box center [317, 75] width 113 height 129
type textarea "hero.moveDown(4)"
click at [312, 55] on div "# Free te prisoner, defeat the guard and grab the gem. hero . moveRight ( 1 ) h…" at bounding box center [317, 75] width 113 height 129
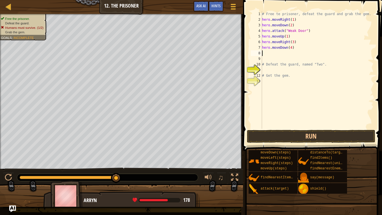
click at [292, 48] on div "# Free te prisoner, defeat the guard and grab the gem. hero . moveRight ( 1 ) h…" at bounding box center [317, 75] width 113 height 129
type textarea "hero.moveDown(2)"
click at [302, 137] on button "Run" at bounding box center [311, 136] width 128 height 13
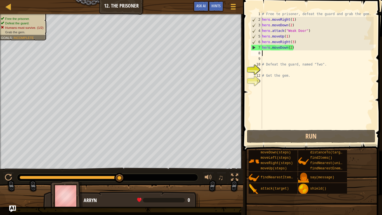
click at [267, 52] on div "# Free te prisoner, defeat the guard and grab the gem. hero . moveRight ( 1 ) h…" at bounding box center [317, 75] width 113 height 129
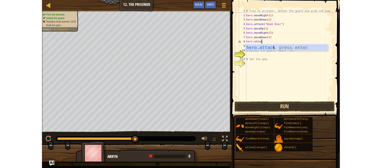
scroll to position [3, 3]
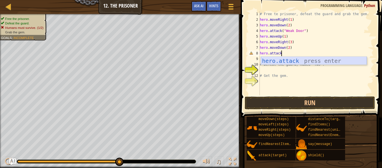
click at [289, 58] on div "hero.attack press enter" at bounding box center [314, 69] width 106 height 25
type textarea "hero.attack(enemy)"
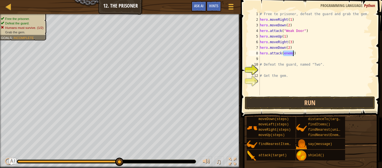
click at [282, 61] on div "# Free te prisoner, defeat the guard and grab the gem. hero . moveRight ( 1 ) h…" at bounding box center [316, 58] width 115 height 95
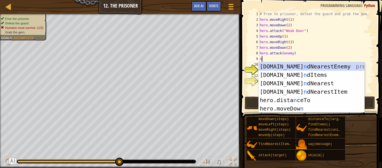
scroll to position [3, 0]
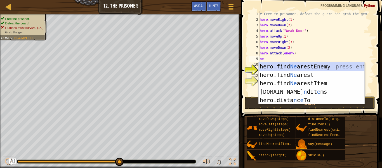
type textarea "n"
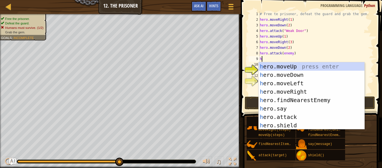
scroll to position [3, 0]
type textarea "hero"
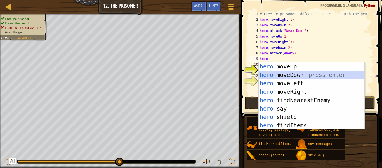
click at [291, 71] on div "hero .moveUp press enter hero .moveDown press enter hero .moveLeft press enter …" at bounding box center [312, 104] width 106 height 84
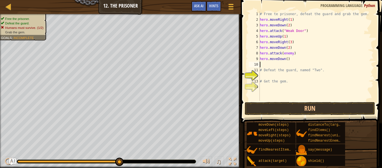
click at [288, 59] on div "# Free te prisoner, defeat the guard and grab the gem. hero . moveRight ( 1 ) h…" at bounding box center [316, 61] width 115 height 101
type textarea "hero.moveDown(1)"
click at [295, 64] on div "# Free te prisoner, defeat the guard and grab the gem. hero . moveRight ( 1 ) h…" at bounding box center [316, 61] width 115 height 101
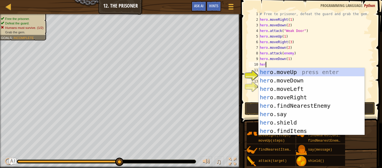
type textarea "hero"
click at [334, 98] on div "hero .moveUp press enter hero .moveDown press enter hero .moveLeft press enter …" at bounding box center [312, 110] width 106 height 84
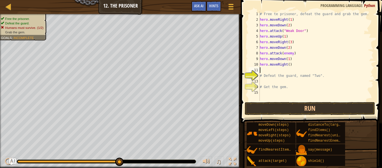
scroll to position [3, 0]
click at [290, 64] on div "# Free te prisoner, defeat the guard and grab the gem. hero . moveRight ( 1 ) h…" at bounding box center [316, 61] width 115 height 101
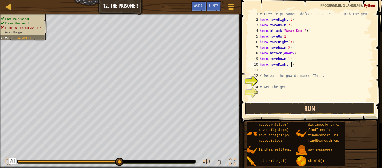
click at [315, 107] on button "Run" at bounding box center [310, 108] width 130 height 13
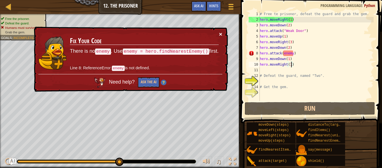
click at [221, 34] on button "×" at bounding box center [220, 34] width 3 height 6
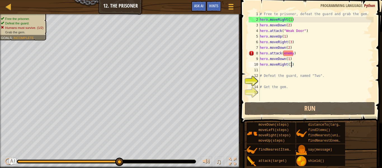
click at [291, 52] on div "# Free te prisoner, defeat the guard and grab the gem. hero . moveRight ( 1 ) h…" at bounding box center [316, 61] width 115 height 101
click at [293, 53] on div "# Free te prisoner, defeat the guard and grab the gem. hero . moveRight ( 1 ) h…" at bounding box center [316, 61] width 115 height 101
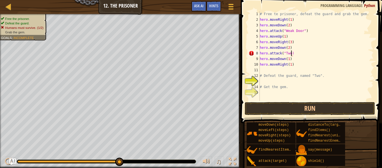
scroll to position [3, 5]
click at [303, 110] on button "Run" at bounding box center [310, 108] width 130 height 13
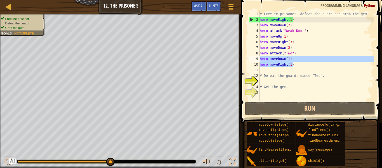
drag, startPoint x: 303, startPoint y: 64, endPoint x: 259, endPoint y: 57, distance: 44.1
click at [259, 57] on div "hero.attack("Two") 1 2 3 4 5 6 7 8 9 10 11 12 13 14 15 # Free te prisoner, defe…" at bounding box center [311, 56] width 126 height 90
type textarea "hero.moveDown(1) hero.moveRight(1)"
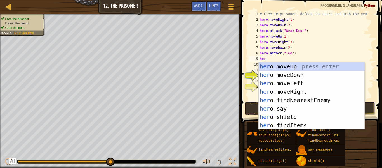
scroll to position [3, 0]
type textarea "h"
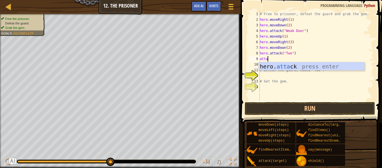
scroll to position [3, 1]
click at [269, 66] on div "hero. attac k press enter" at bounding box center [312, 74] width 106 height 25
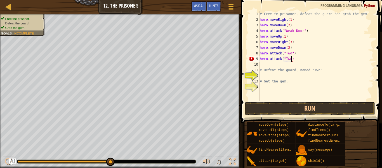
scroll to position [3, 5]
drag, startPoint x: 302, startPoint y: 59, endPoint x: 253, endPoint y: 59, distance: 48.7
click at [253, 59] on div "hero.attack("Two") 1 2 3 4 5 6 7 8 9 10 11 12 13 14 # Free te prisoner, defeat …" at bounding box center [311, 56] width 126 height 90
type textarea "hero.attack("Two")"
click at [276, 60] on div "# Free te prisoner, defeat the guard and grab the gem. hero . moveRight ( 1 ) h…" at bounding box center [316, 56] width 115 height 90
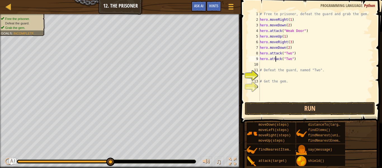
click at [275, 65] on div "# Free te prisoner, defeat the guard and grab the gem. hero . moveRight ( 1 ) h…" at bounding box center [316, 61] width 115 height 101
paste textarea "hero.attack("Two")"
type textarea "hero.attack("Two")"
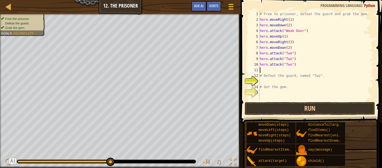
paste textarea "hero.attack("Two")"
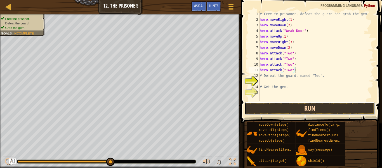
click at [290, 103] on button "Run" at bounding box center [310, 108] width 130 height 13
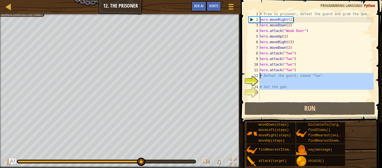
drag, startPoint x: 288, startPoint y: 90, endPoint x: 257, endPoint y: 76, distance: 33.6
click at [257, 76] on div "hero.attack("Two") 1 2 3 4 5 6 7 8 9 10 11 12 13 14 15 # Free te prisoner, defe…" at bounding box center [311, 56] width 126 height 90
type textarea "# Defeat the guard, named "Two"."
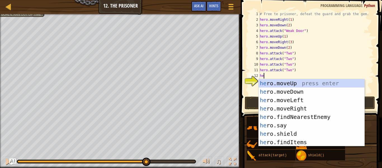
type textarea "hero"
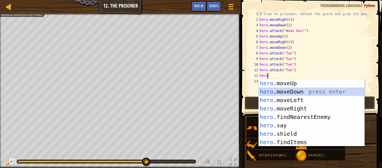
click at [293, 90] on div "hero .moveUp press enter hero .moveDown press enter hero .moveLeft press enter …" at bounding box center [312, 121] width 106 height 84
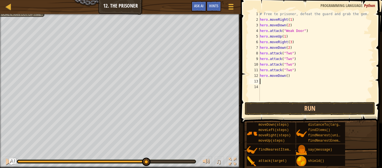
click at [288, 78] on div "# Free te prisoner, defeat the guard and grab the gem. hero . moveRight ( 1 ) h…" at bounding box center [316, 61] width 115 height 101
type textarea "hero.moveDown(2)"
click at [290, 82] on div "# Free te prisoner, defeat the guard and grab the gem. hero . moveRight ( 1 ) h…" at bounding box center [316, 61] width 115 height 101
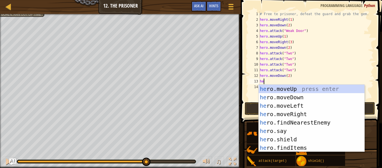
type textarea "hero"
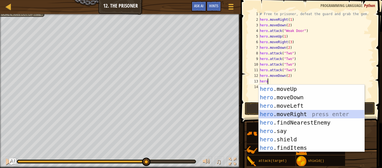
click at [312, 113] on div "hero .moveUp press enter hero .moveDown press enter hero .moveLeft press enter …" at bounding box center [312, 127] width 106 height 84
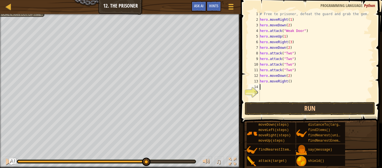
scroll to position [3, 0]
click at [290, 82] on div "# Free te prisoner, defeat the guard and grab the gem. hero . moveRight ( 1 ) h…" at bounding box center [316, 61] width 115 height 101
type textarea "hero.moveRight(1)"
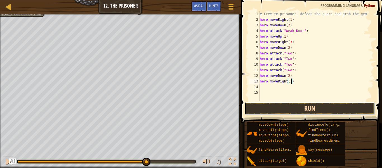
click at [297, 105] on button "Run" at bounding box center [310, 108] width 130 height 13
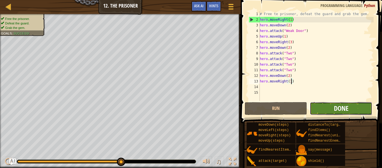
click at [345, 109] on span "Done" at bounding box center [341, 108] width 15 height 9
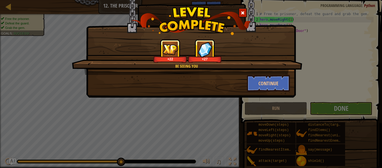
click at [274, 106] on div "Be Seeing You +22 +27 Continue" at bounding box center [191, 84] width 382 height 168
click at [276, 101] on div "Be Seeing You +22 +27 Continue" at bounding box center [191, 84] width 382 height 168
click at [284, 90] on button "Continue" at bounding box center [268, 83] width 43 height 17
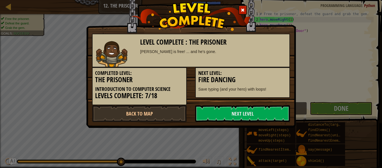
click at [272, 86] on div "Next Level: Fire Dancing Save typing (and your hero) with loops!" at bounding box center [242, 82] width 95 height 31
click at [272, 81] on h3 "Fire Dancing" at bounding box center [242, 80] width 89 height 8
click at [274, 85] on div "Next Level: Fire Dancing Save typing (and your hero) with loops!" at bounding box center [242, 82] width 95 height 31
click at [247, 112] on link "Next Level" at bounding box center [242, 113] width 95 height 17
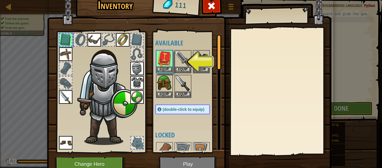
click at [165, 61] on img at bounding box center [165, 59] width 16 height 16
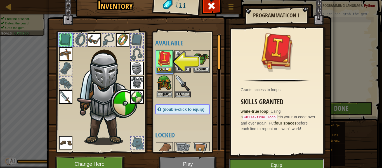
click at [258, 162] on button "Equip" at bounding box center [277, 165] width 95 height 14
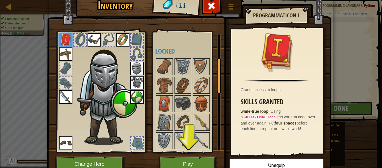
scroll to position [85, 0]
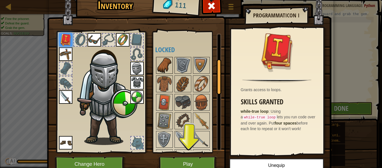
click at [170, 64] on img at bounding box center [165, 65] width 16 height 16
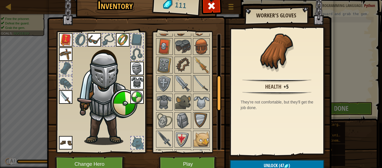
scroll to position [141, 0]
click at [204, 71] on img at bounding box center [202, 65] width 16 height 16
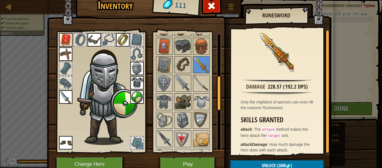
click at [187, 103] on img at bounding box center [183, 102] width 16 height 16
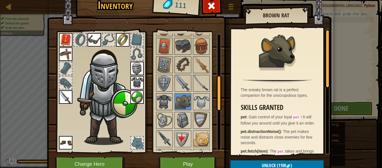
click at [156, 98] on div at bounding box center [164, 101] width 17 height 17
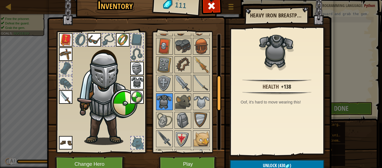
click at [157, 99] on img at bounding box center [165, 102] width 16 height 16
click at [201, 77] on img at bounding box center [202, 83] width 16 height 16
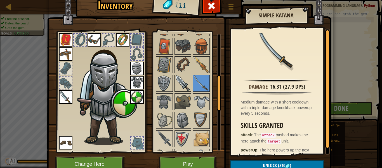
click at [187, 82] on img at bounding box center [183, 83] width 16 height 16
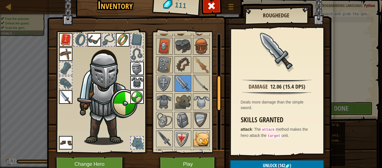
click at [200, 136] on img at bounding box center [202, 139] width 16 height 16
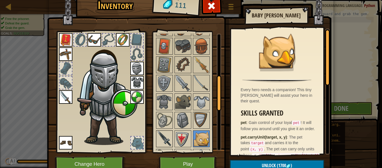
click at [161, 136] on img at bounding box center [165, 139] width 16 height 16
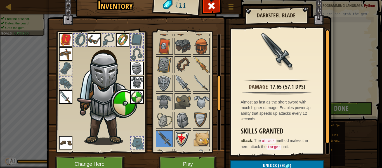
click at [176, 134] on img at bounding box center [183, 139] width 16 height 16
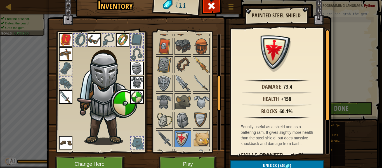
click at [171, 125] on img at bounding box center [165, 120] width 16 height 16
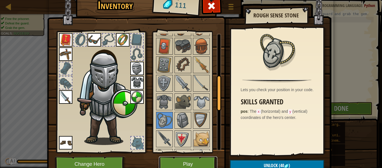
click at [180, 159] on button "Play" at bounding box center [188, 163] width 59 height 15
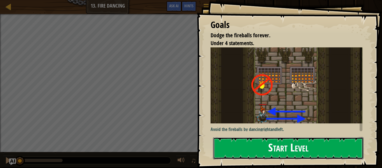
click at [241, 153] on button "Start Level" at bounding box center [288, 148] width 151 height 22
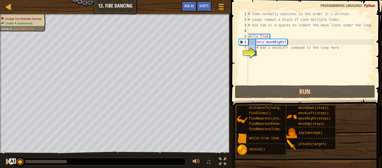
click at [267, 54] on div "# Code normally executes in the order it's written. # Loops repeat a block of c…" at bounding box center [310, 53] width 127 height 84
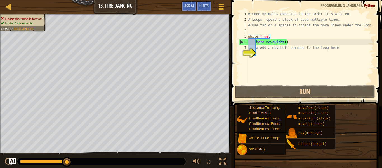
click at [278, 52] on div "# Code normally executes in the order it's written. # Loops repeat a block of c…" at bounding box center [310, 53] width 127 height 84
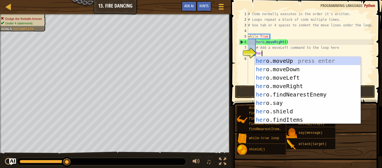
type textarea "hero"
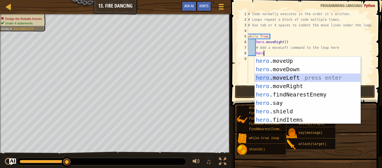
click at [290, 77] on div "hero .moveUp press enter hero .moveDown press enter hero .moveLeft press enter …" at bounding box center [308, 99] width 106 height 84
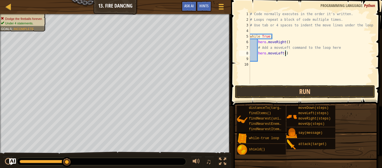
click at [286, 55] on div "# Code normally executes in the order it's written. # Loops repeat a block of c…" at bounding box center [311, 53] width 125 height 84
click at [287, 93] on button "Run" at bounding box center [305, 91] width 140 height 13
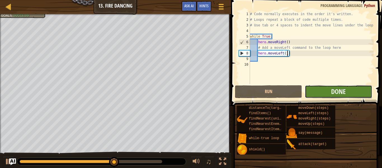
click at [316, 91] on button "Done" at bounding box center [338, 91] width 67 height 13
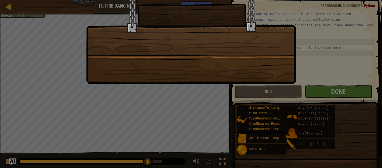
type textarea "hero.moveLeft(1 )"
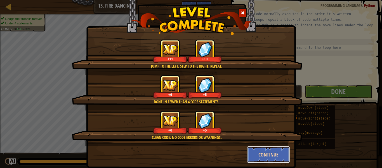
click at [270, 159] on button "Continue" at bounding box center [268, 154] width 43 height 17
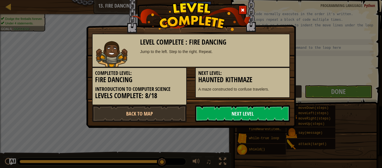
click at [201, 110] on link "Next Level" at bounding box center [242, 113] width 95 height 17
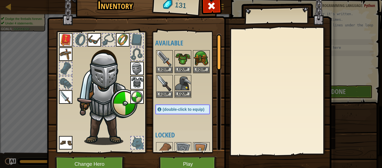
click at [182, 78] on img at bounding box center [183, 83] width 16 height 16
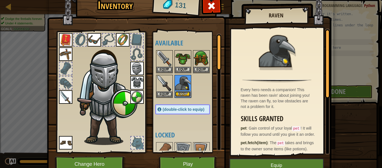
click at [181, 94] on button "Equip" at bounding box center [183, 94] width 16 height 6
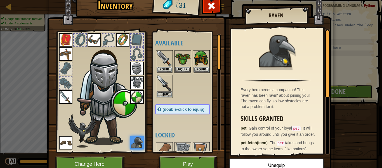
click at [192, 165] on button "Play" at bounding box center [188, 163] width 59 height 15
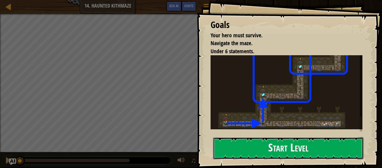
click at [234, 145] on button "Start Level" at bounding box center [288, 148] width 151 height 22
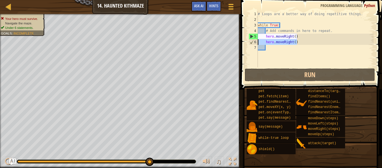
drag, startPoint x: 300, startPoint y: 39, endPoint x: 252, endPoint y: 40, distance: 47.9
click at [252, 40] on div "1 2 3 4 5 6 7 # Loops are a better way of doing repetitive things. while True :…" at bounding box center [311, 39] width 126 height 56
type textarea "hero.moveRight()"
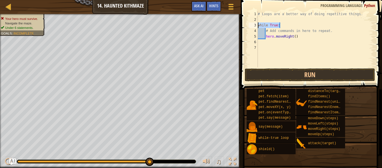
drag, startPoint x: 283, startPoint y: 26, endPoint x: 253, endPoint y: 25, distance: 30.3
click at [253, 25] on div "1 2 3 4 5 6 7 # Loops are a better way of doing repetitive things. while True :…" at bounding box center [311, 39] width 126 height 56
type textarea "while True:"
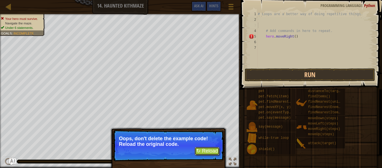
click at [209, 153] on button "↻ Reload" at bounding box center [207, 151] width 25 height 8
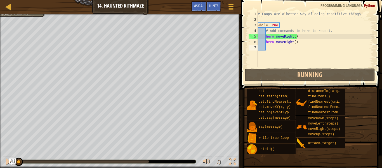
scroll to position [3, 0]
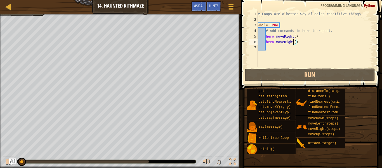
click at [293, 42] on div "# Loops are a better way of doing repetitive things. while True : # Add command…" at bounding box center [315, 44] width 117 height 67
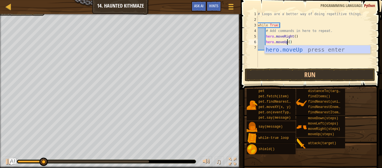
scroll to position [3, 4]
click at [298, 51] on div "hero.moveUp press enter" at bounding box center [318, 57] width 106 height 25
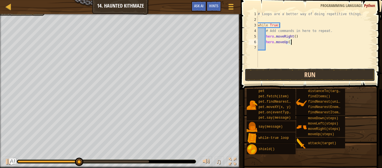
click at [297, 75] on button "Run" at bounding box center [310, 74] width 130 height 13
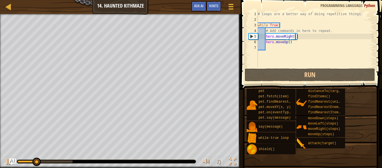
click at [295, 38] on div "# Loops are a better way of doing repetitive things. while True : # Add command…" at bounding box center [315, 44] width 117 height 67
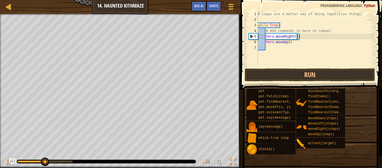
scroll to position [3, 6]
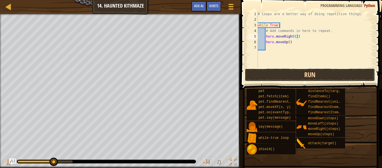
click at [287, 73] on button "Run" at bounding box center [310, 74] width 130 height 13
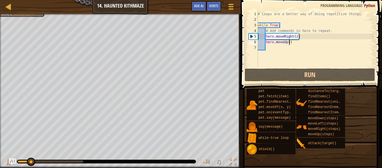
click at [290, 42] on div "# Loops are a better way of doing repetitive things. while True : # Add command…" at bounding box center [315, 44] width 117 height 67
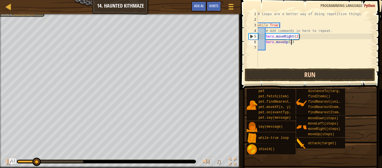
type textarea "hero.moveUp(2)"
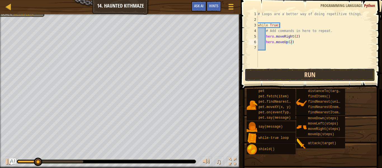
click at [293, 76] on button "Run" at bounding box center [310, 74] width 130 height 13
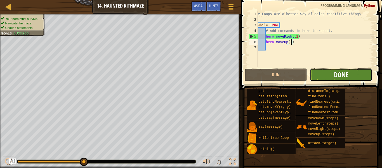
click at [343, 71] on span "Done" at bounding box center [341, 74] width 15 height 9
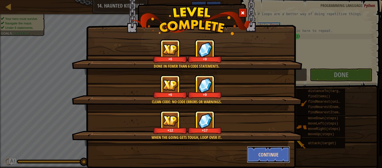
click at [266, 152] on button "Continue" at bounding box center [268, 154] width 43 height 17
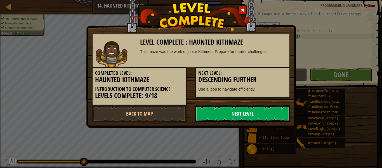
click at [246, 112] on link "Next Level" at bounding box center [242, 113] width 95 height 17
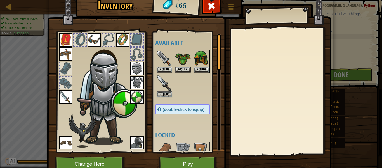
click at [218, 41] on div at bounding box center [219, 52] width 4 height 36
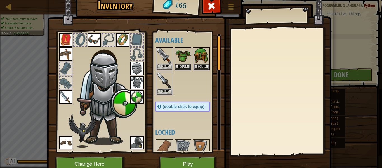
click at [158, 59] on img at bounding box center [165, 56] width 16 height 16
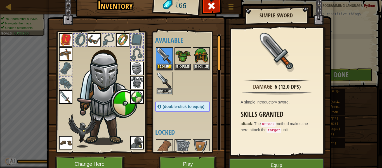
click at [160, 76] on img at bounding box center [165, 81] width 16 height 16
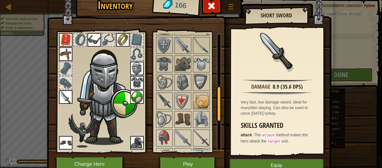
scroll to position [184, 0]
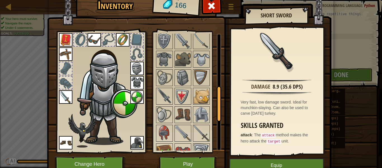
drag, startPoint x: 218, startPoint y: 39, endPoint x: 244, endPoint y: 91, distance: 57.3
click at [244, 91] on div "Inventory 166 Available Equip Equip Equip Equip Equip Equip Equip Equip Equip E…" at bounding box center [191, 85] width 285 height 185
click at [196, 109] on img at bounding box center [202, 115] width 16 height 16
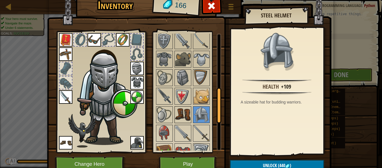
click at [184, 111] on img at bounding box center [183, 115] width 16 height 16
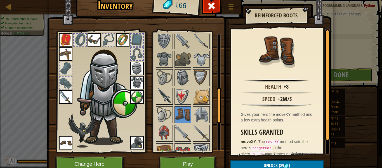
click at [170, 101] on img at bounding box center [165, 96] width 16 height 16
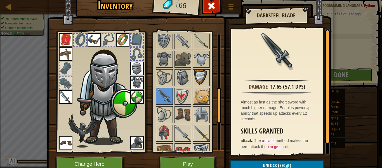
click at [206, 78] on img at bounding box center [202, 78] width 16 height 16
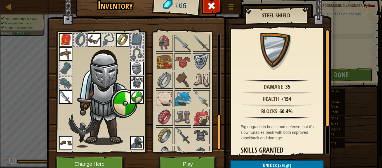
drag, startPoint x: 220, startPoint y: 93, endPoint x: 231, endPoint y: 118, distance: 28.0
click at [231, 118] on div "Inventory 166 Available Equip Equip Equip Equip Equip Equip Equip Equip Equip E…" at bounding box center [191, 85] width 285 height 185
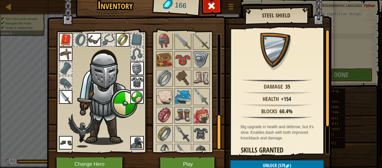
click at [191, 117] on div at bounding box center [183, 115] width 17 height 17
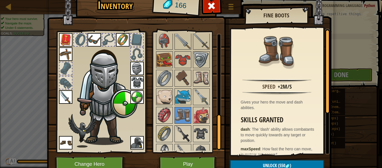
click at [177, 130] on img at bounding box center [183, 134] width 16 height 16
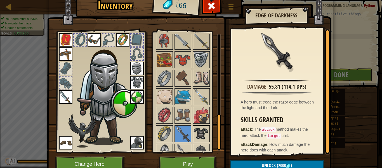
click at [195, 127] on img at bounding box center [202, 134] width 16 height 16
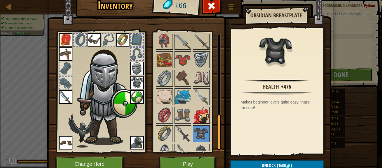
click at [200, 118] on img at bounding box center [202, 115] width 16 height 16
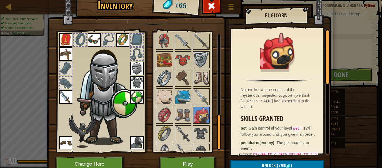
click at [168, 78] on img at bounding box center [165, 78] width 16 height 16
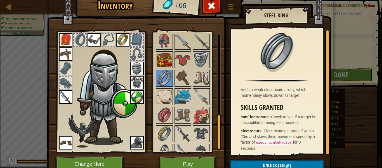
click at [168, 64] on img at bounding box center [165, 60] width 16 height 16
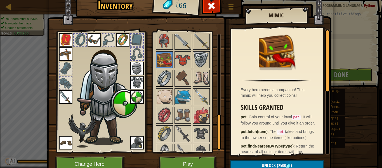
click at [165, 82] on img at bounding box center [165, 78] width 16 height 16
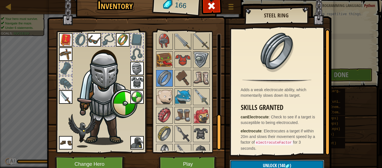
click at [256, 166] on button "Unlock (140 )" at bounding box center [277, 165] width 94 height 11
click at [256, 166] on button "Confirm" at bounding box center [277, 165] width 94 height 11
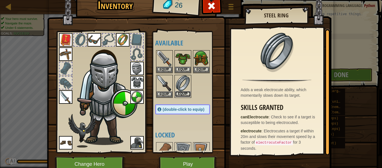
click at [182, 93] on button "Equip" at bounding box center [183, 94] width 16 height 6
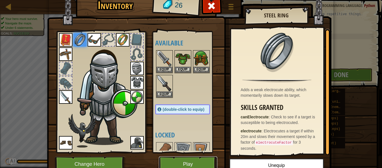
click at [205, 161] on button "Play" at bounding box center [188, 163] width 59 height 15
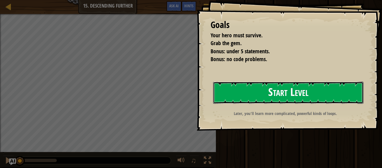
click at [219, 87] on button "Start Level" at bounding box center [288, 92] width 151 height 22
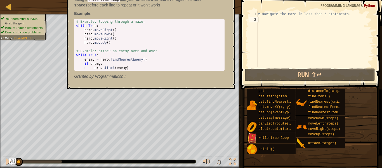
click at [256, 139] on img at bounding box center [252, 138] width 11 height 11
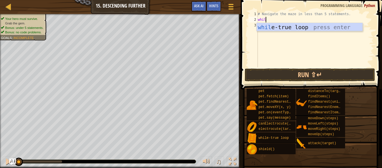
type textarea "while"
click at [272, 27] on div "while -true loop press enter" at bounding box center [310, 35] width 106 height 25
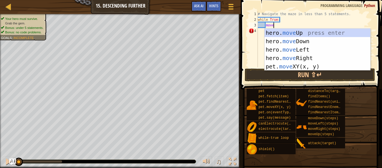
scroll to position [3, 2]
type textarea "m"
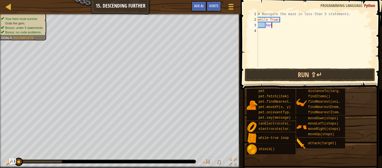
type textarea "hero"
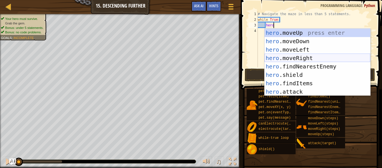
click at [312, 60] on div "hero .moveUp press enter hero .moveDown press enter hero .moveLeft press enter …" at bounding box center [318, 71] width 106 height 84
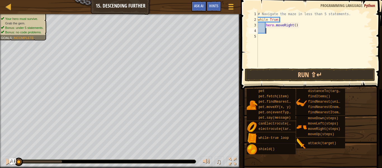
click at [295, 26] on div "# Navigate the maze in less than 5 statements. while True : hero . moveRight ( )" at bounding box center [315, 44] width 117 height 67
type textarea "hero.moveRight(2)"
click at [289, 34] on div "# Navigate the maze in less than 5 statements. while True : hero . moveRight ( …" at bounding box center [315, 44] width 117 height 67
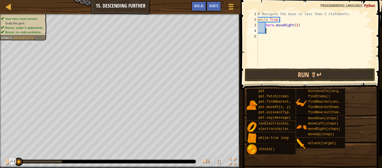
click at [287, 29] on div "# Navigate the maze in less than 5 statements. while True : hero . moveRight ( …" at bounding box center [315, 44] width 117 height 67
type textarea "hero"
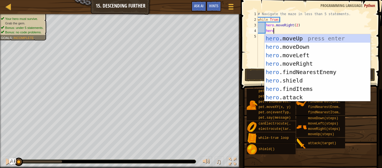
scroll to position [3, 2]
click at [308, 46] on div "hero .moveUp press enter hero .moveDown press enter hero .moveLeft press enter …" at bounding box center [318, 76] width 106 height 84
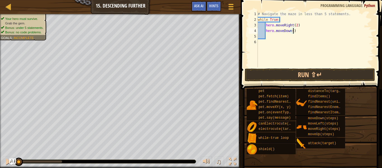
click at [293, 32] on div "# Navigate the maze in less than 5 statements. while True : hero . moveRight ( …" at bounding box center [315, 44] width 117 height 67
click at [284, 73] on button "Run ⇧↵" at bounding box center [310, 74] width 130 height 13
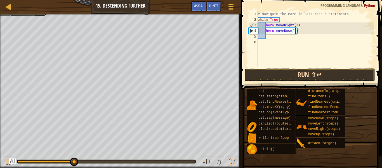
type textarea "hero.moveDown(1)"
click at [282, 75] on button "Run ⇧↵" at bounding box center [310, 74] width 130 height 13
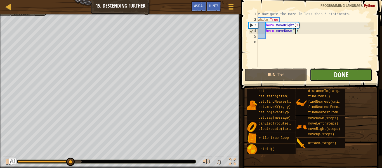
click at [334, 75] on button "Done" at bounding box center [341, 74] width 62 height 13
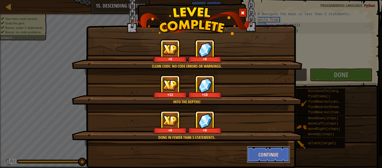
click at [262, 156] on button "Continue" at bounding box center [268, 154] width 43 height 17
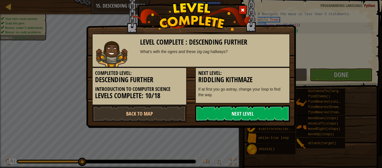
click at [216, 115] on link "Next Level" at bounding box center [242, 113] width 95 height 17
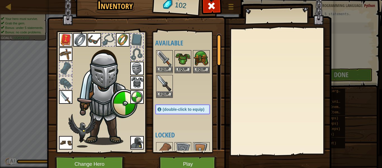
click at [163, 60] on img at bounding box center [165, 59] width 16 height 16
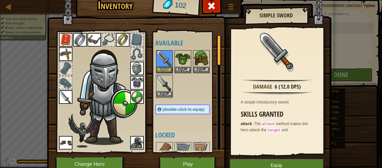
click at [167, 80] on img at bounding box center [165, 83] width 16 height 16
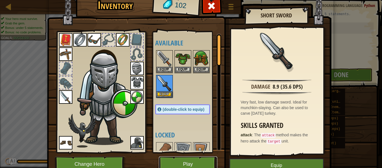
click at [186, 160] on button "Play" at bounding box center [188, 163] width 59 height 15
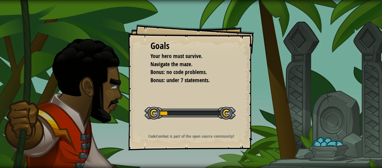
click at [186, 160] on div "Goals Your hero must survive. Navigate the maze. Bonus: no code problems. Bonus…" at bounding box center [191, 84] width 382 height 168
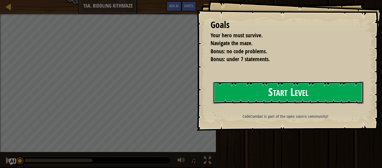
click at [289, 99] on button "Start Level" at bounding box center [288, 92] width 151 height 22
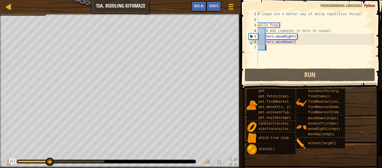
click at [300, 42] on div "# Loops are a better way of doing repetitive things. while True : # Add command…" at bounding box center [315, 44] width 117 height 67
click at [291, 44] on div "# Loops are a better way of doing repetitive things. while True : # Add command…" at bounding box center [315, 44] width 117 height 67
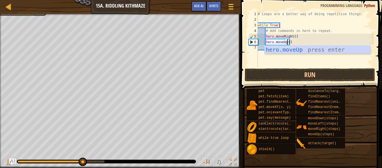
scroll to position [3, 4]
click at [332, 50] on div "hero.moveUp press enter" at bounding box center [318, 57] width 106 height 25
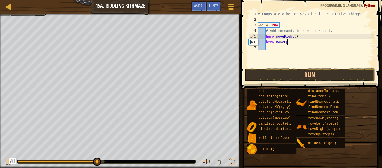
scroll to position [3, 4]
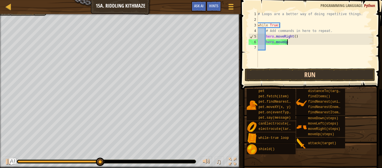
type textarea "hero.moveUp"
click at [322, 73] on button "Run" at bounding box center [310, 74] width 130 height 13
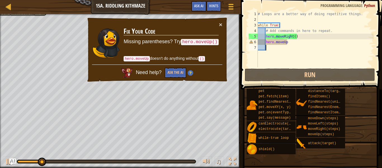
click at [303, 45] on div "# Loops are a better way of doing repetitive things. while True : # Add command…" at bounding box center [315, 44] width 117 height 67
click at [298, 37] on div "# Loops are a better way of doing repetitive things. while True : # Add command…" at bounding box center [315, 44] width 117 height 67
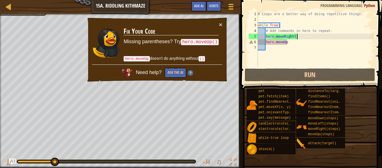
click at [300, 43] on div "# Loops are a better way of doing repetitive things. while True : # Add command…" at bounding box center [315, 44] width 117 height 67
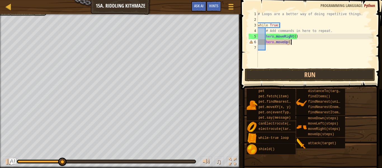
scroll to position [3, 4]
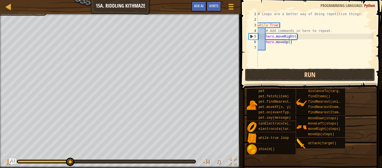
click at [300, 80] on button "Run" at bounding box center [310, 74] width 130 height 13
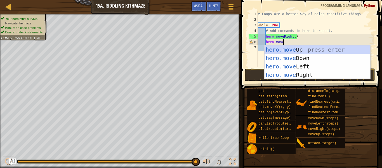
scroll to position [3, 3]
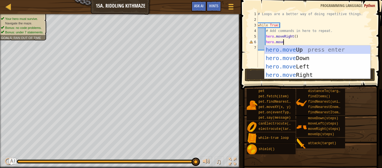
type textarea "hero.move"
